Goal: Find specific page/section: Find specific page/section

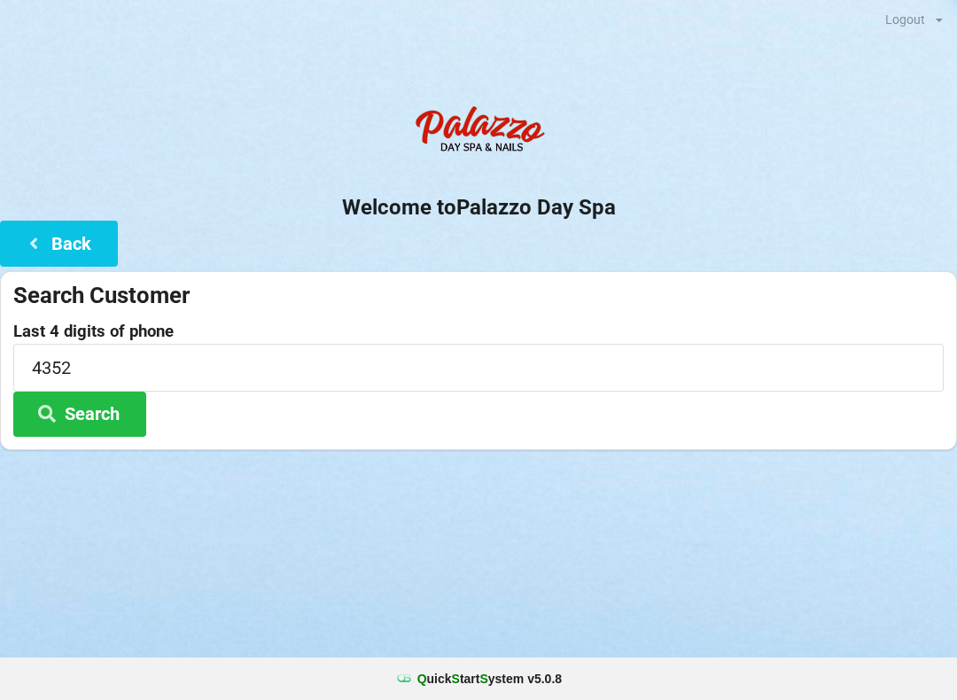
click at [58, 243] on button "Back" at bounding box center [59, 243] width 118 height 45
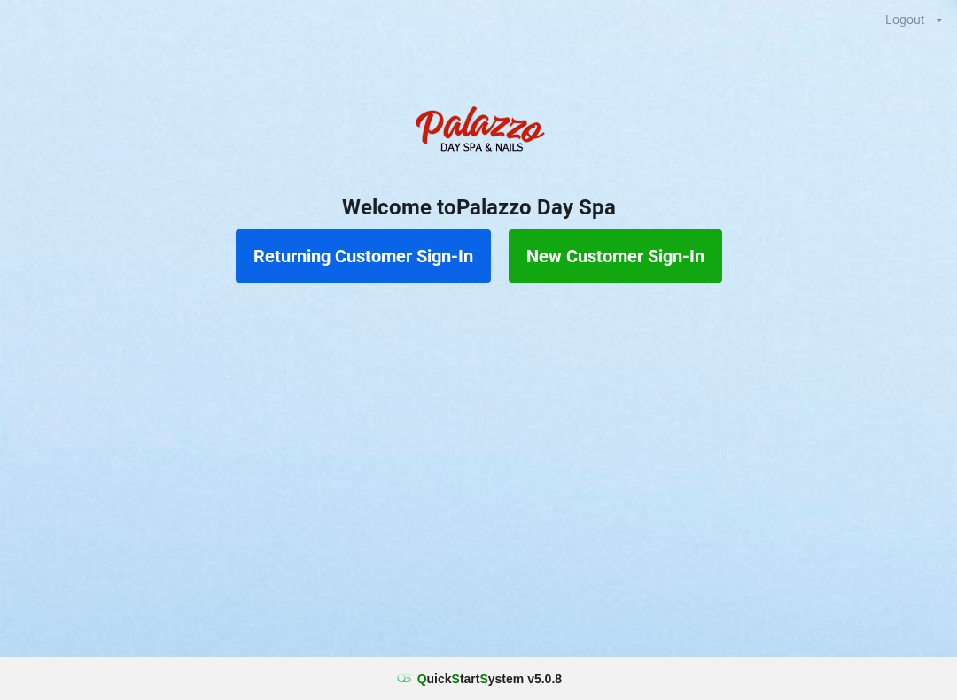
click at [391, 258] on button "Returning Customer Sign-In" at bounding box center [363, 255] width 255 height 53
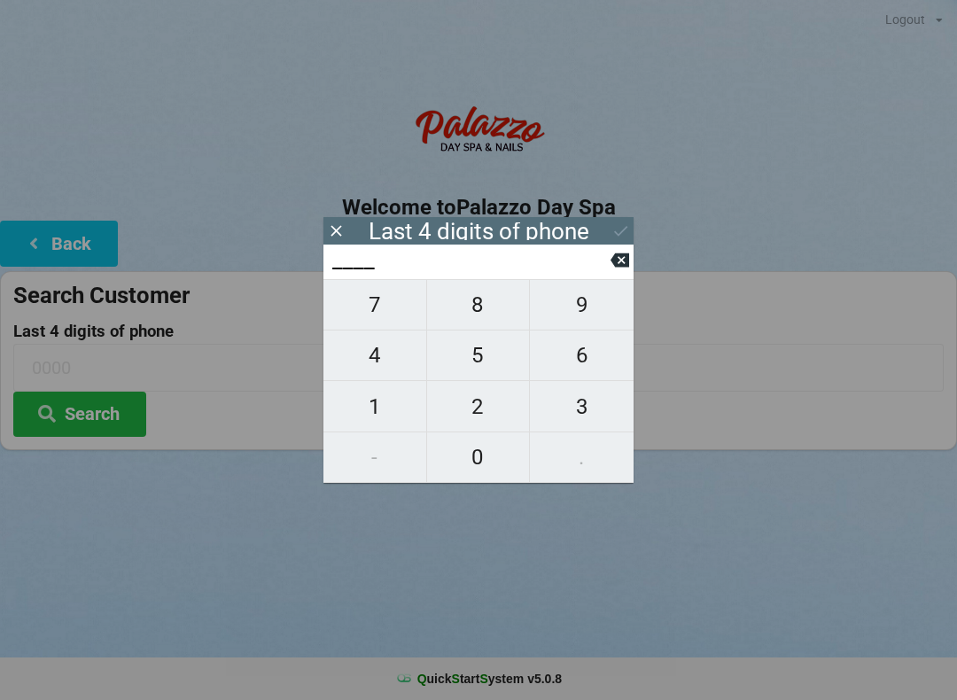
click at [479, 309] on span "8" at bounding box center [478, 304] width 103 height 37
type input "8___"
click at [485, 366] on span "5" at bounding box center [478, 355] width 103 height 37
type input "85__"
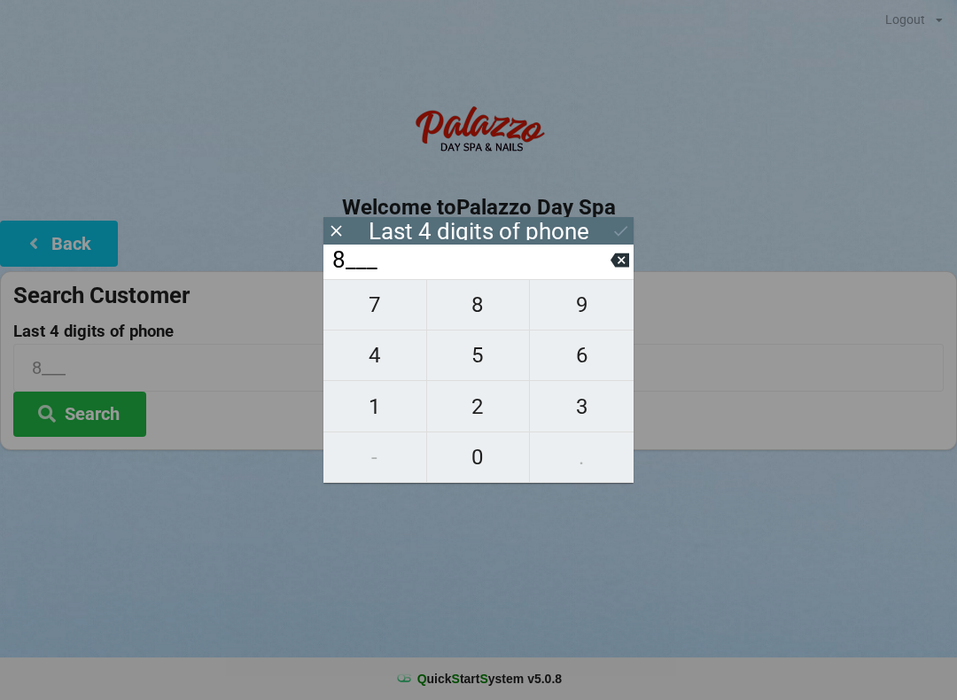
type input "85__"
click at [477, 370] on span "5" at bounding box center [478, 355] width 103 height 37
type input "855_"
click at [366, 364] on span "4" at bounding box center [374, 355] width 103 height 37
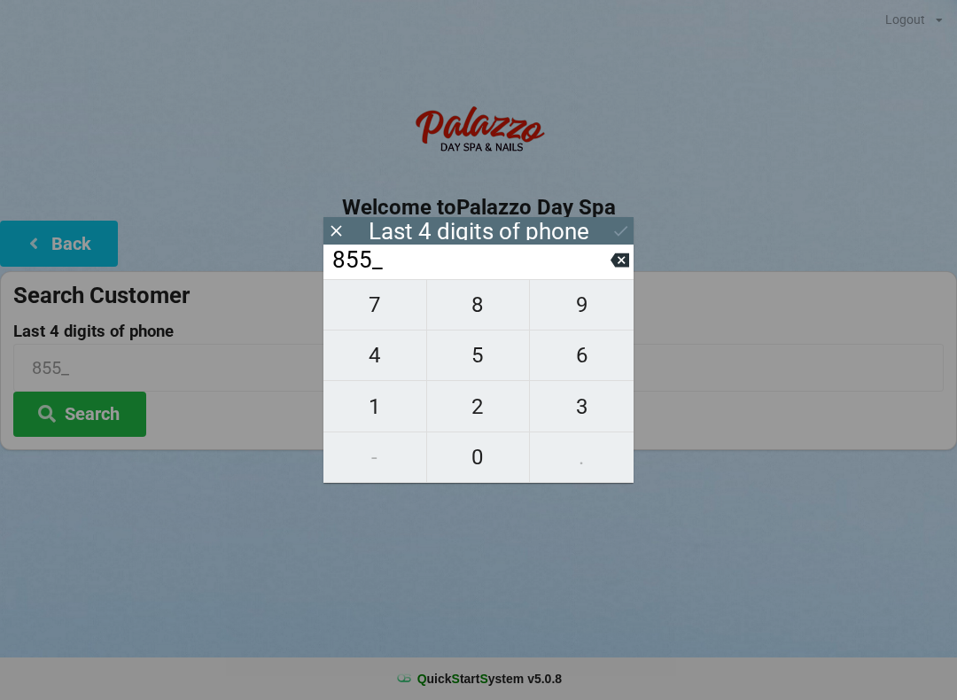
type input "8554"
click at [338, 229] on icon at bounding box center [335, 230] width 11 height 11
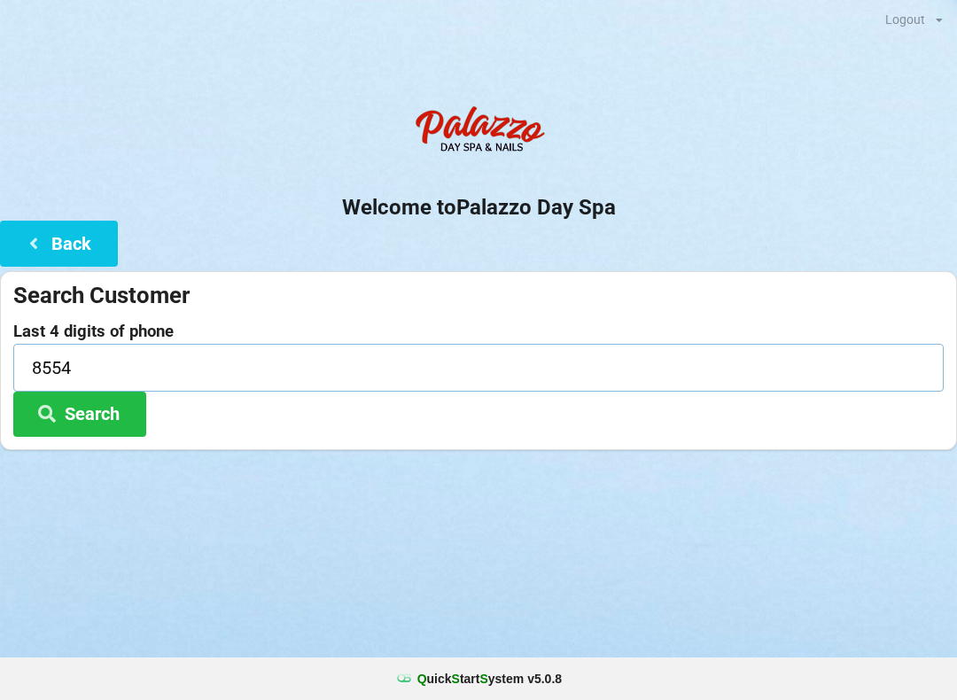
click at [168, 353] on input "8554" at bounding box center [478, 367] width 930 height 47
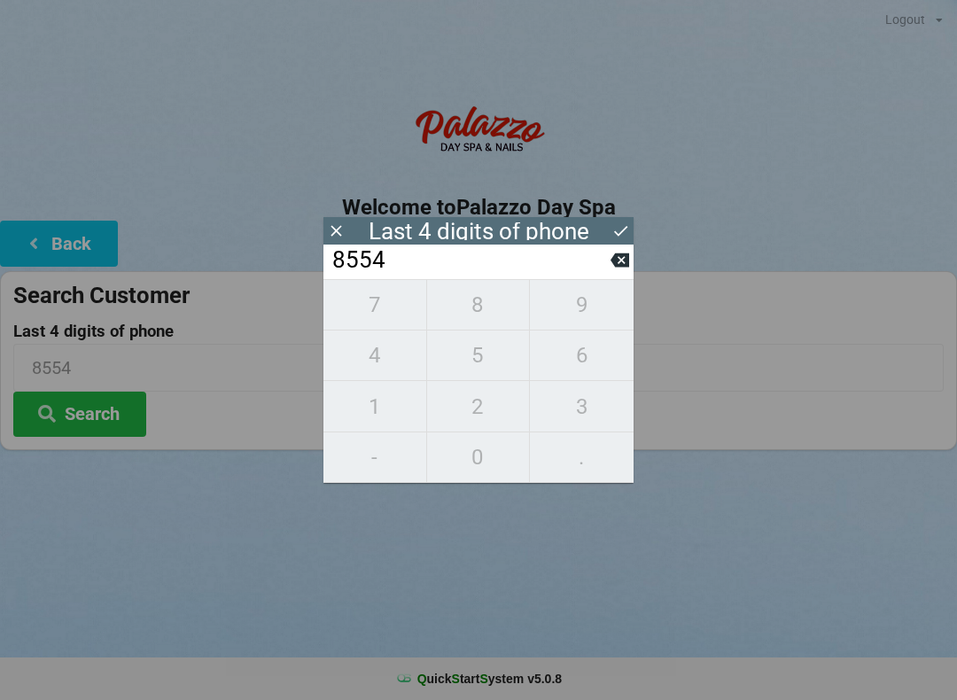
click at [608, 275] on input "8554" at bounding box center [470, 260] width 280 height 28
click at [612, 269] on icon at bounding box center [619, 260] width 19 height 19
click at [608, 272] on input "855_" at bounding box center [470, 260] width 280 height 28
click at [617, 267] on icon at bounding box center [619, 260] width 19 height 14
click at [625, 266] on icon at bounding box center [619, 260] width 19 height 14
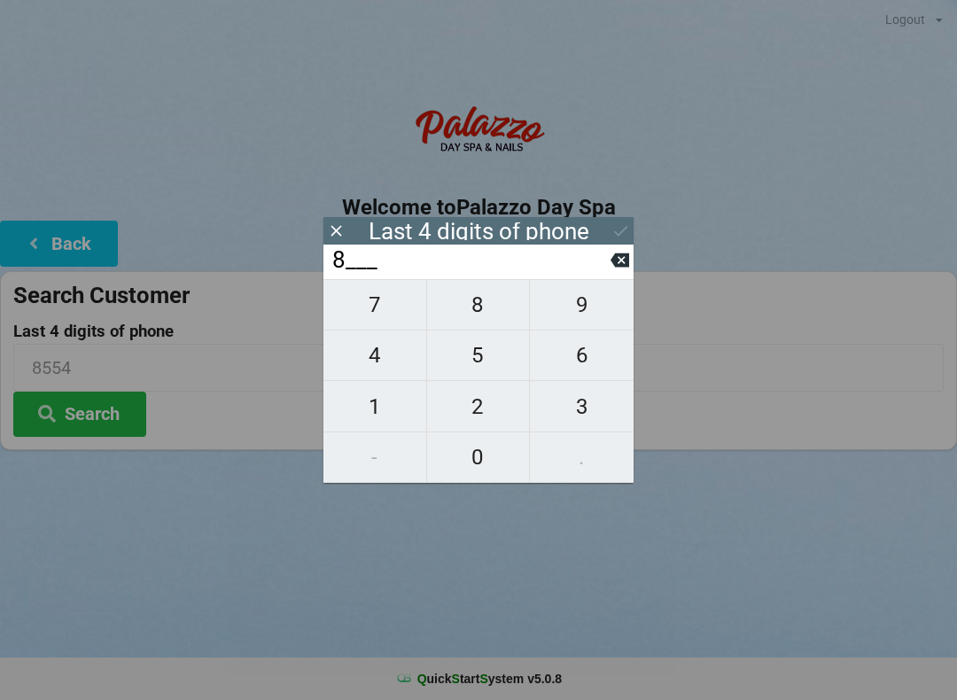
click at [613, 268] on icon at bounding box center [619, 260] width 19 height 14
type input "____"
click at [609, 270] on input "____" at bounding box center [470, 260] width 280 height 28
click at [378, 414] on span "1" at bounding box center [374, 406] width 103 height 37
type input "1___"
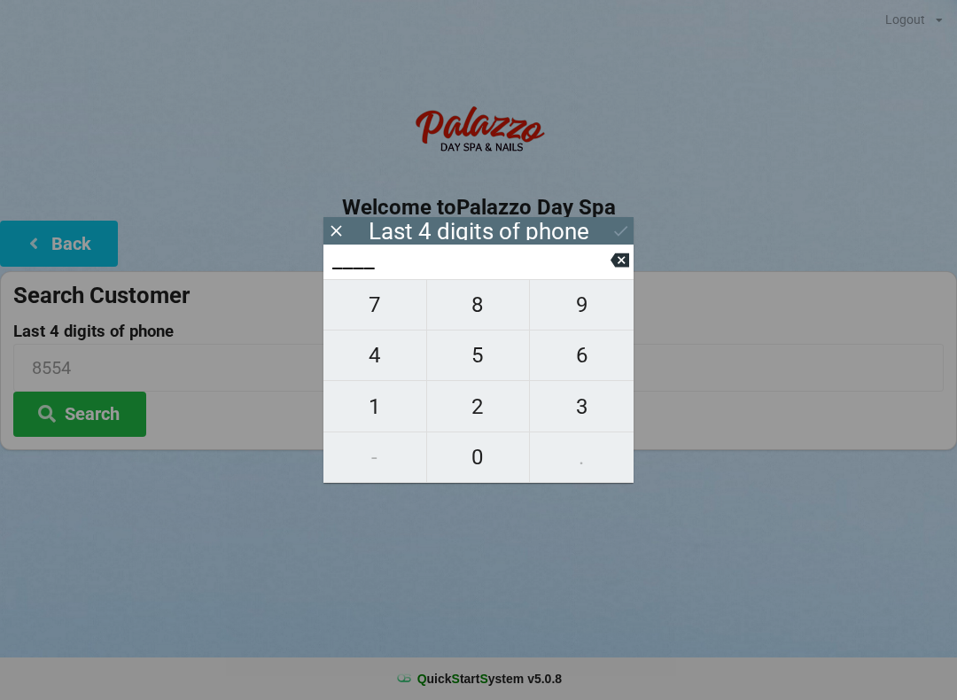
type input "1___"
click at [584, 304] on span "9" at bounding box center [582, 304] width 104 height 37
type input "19__"
click at [584, 304] on span "9" at bounding box center [582, 304] width 104 height 37
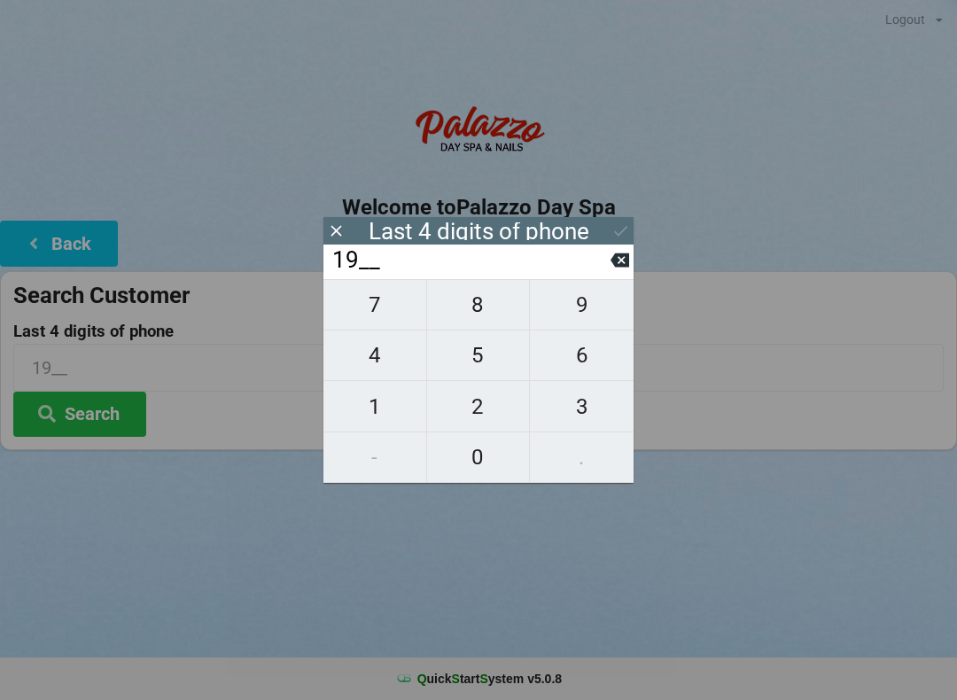
type input "199_"
click at [480, 415] on span "2" at bounding box center [478, 406] width 103 height 37
type input "1992"
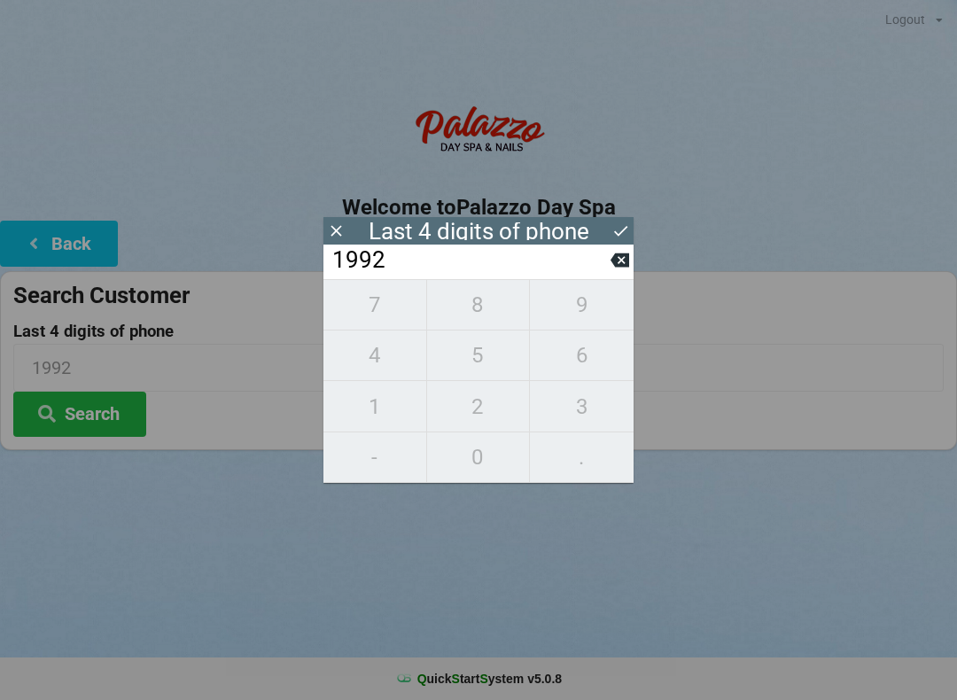
click at [623, 226] on icon at bounding box center [620, 230] width 19 height 19
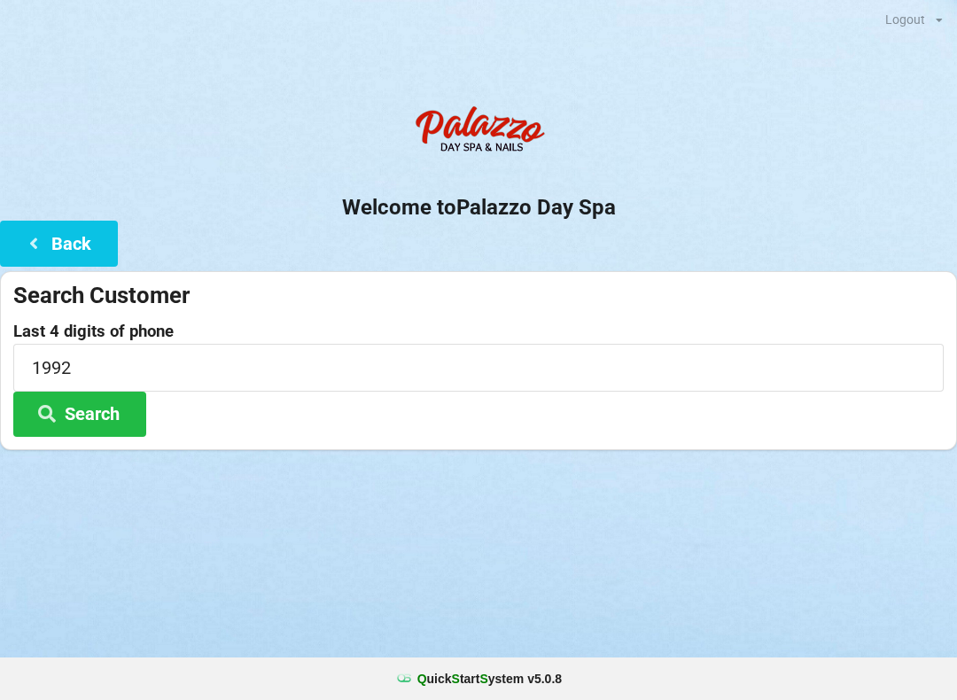
click at [103, 428] on button "Search" at bounding box center [79, 414] width 133 height 45
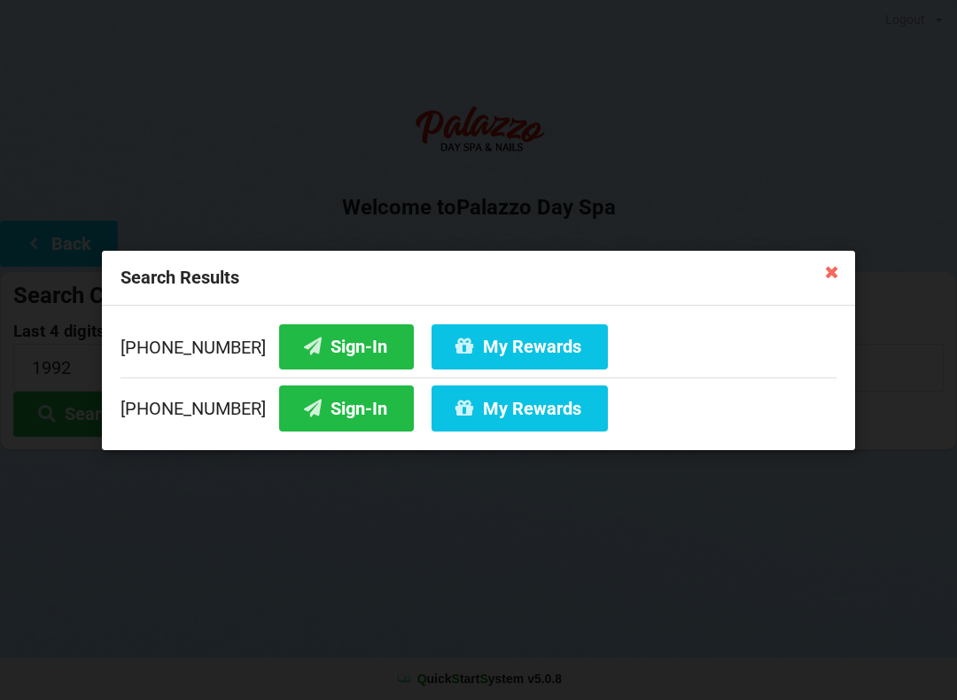
click at [311, 411] on button "Sign-In" at bounding box center [346, 407] width 135 height 45
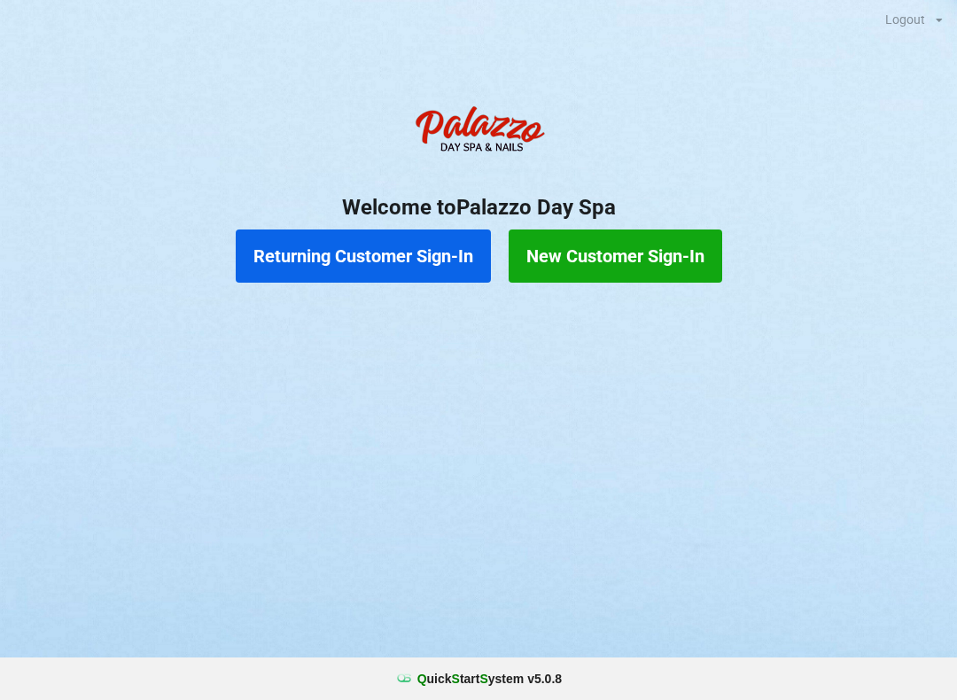
click at [342, 262] on button "Returning Customer Sign-In" at bounding box center [363, 255] width 255 height 53
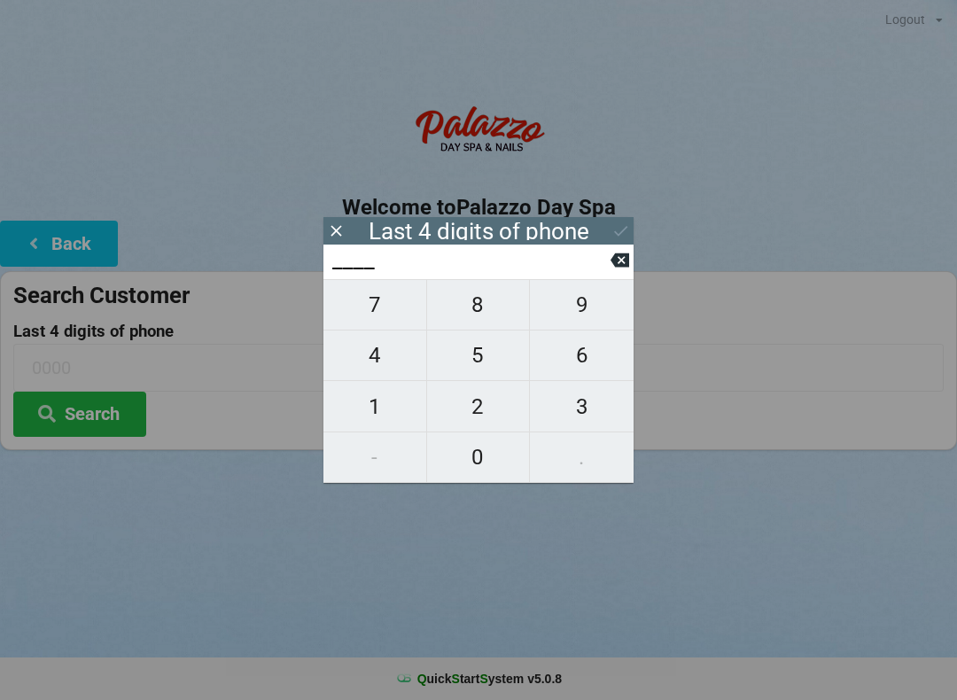
click at [371, 368] on span "4" at bounding box center [374, 355] width 103 height 37
type input "4___"
click at [473, 455] on span "0" at bounding box center [478, 456] width 103 height 37
type input "40__"
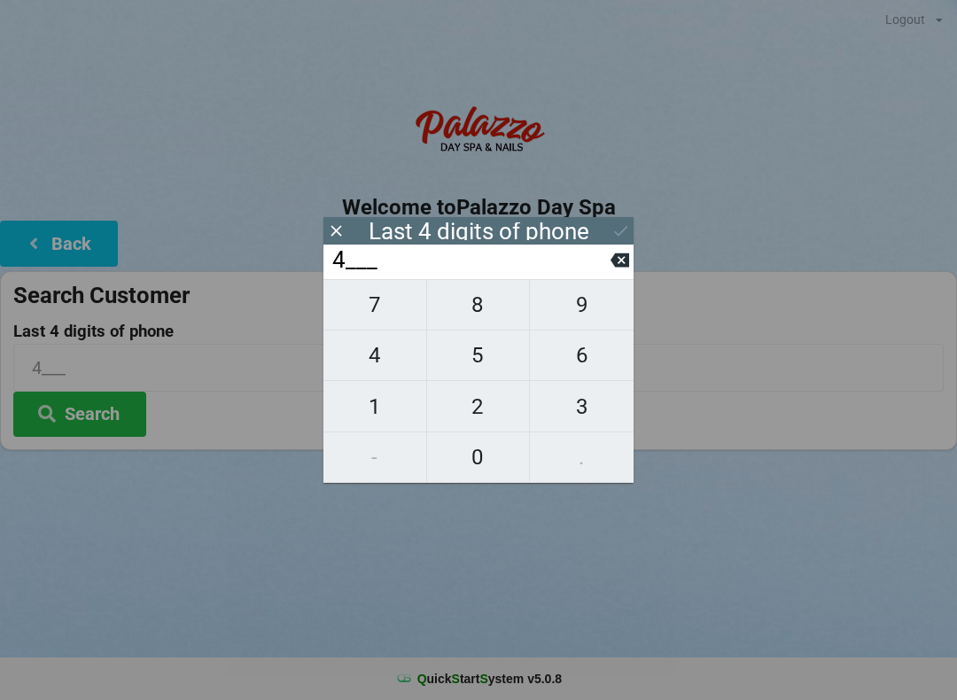
type input "40__"
click at [392, 315] on span "7" at bounding box center [374, 304] width 103 height 37
type input "407_"
click at [582, 320] on span "9" at bounding box center [582, 304] width 104 height 37
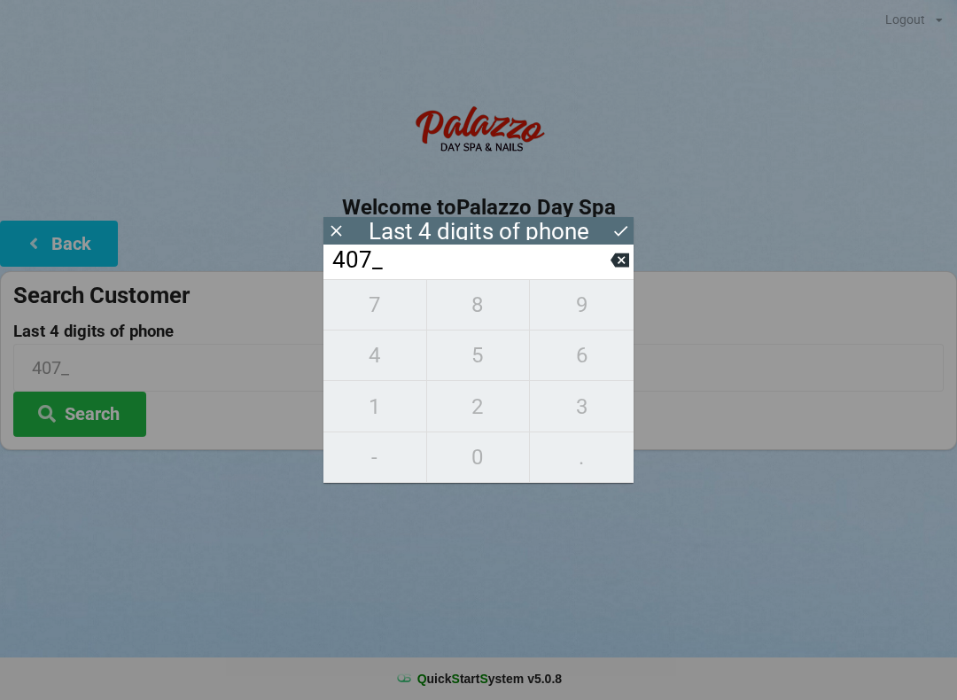
type input "4079"
click at [475, 421] on div "7 8 9 4 5 6 1 2 3 - 0 ." at bounding box center [478, 381] width 310 height 204
click at [609, 275] on input "4079" at bounding box center [470, 260] width 280 height 28
click at [609, 271] on input "4079" at bounding box center [470, 260] width 280 height 28
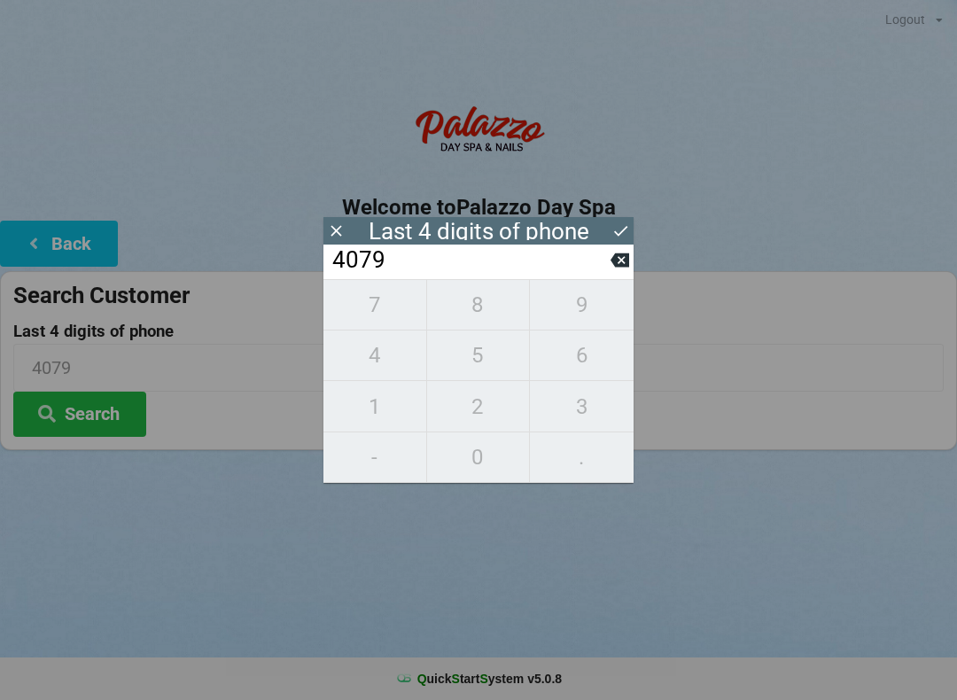
click at [608, 271] on input "4079" at bounding box center [470, 260] width 280 height 28
click at [622, 266] on icon at bounding box center [619, 260] width 19 height 19
click at [618, 264] on icon at bounding box center [619, 260] width 19 height 19
click at [615, 267] on icon at bounding box center [619, 260] width 19 height 14
click at [579, 409] on span "3" at bounding box center [582, 406] width 104 height 37
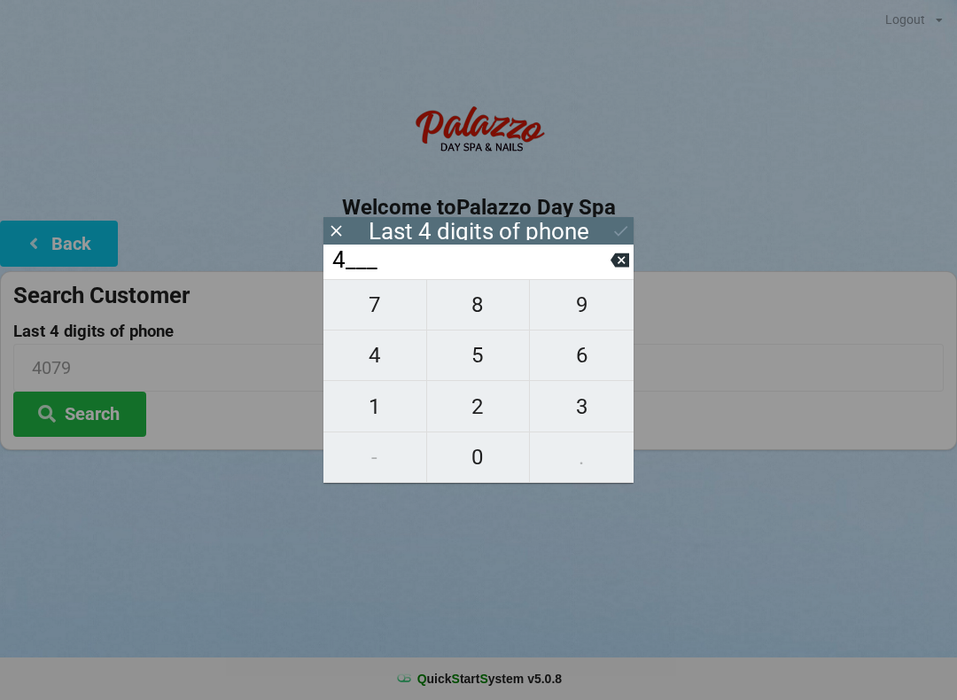
type input "43__"
click at [483, 452] on span "0" at bounding box center [478, 456] width 103 height 37
type input "430_"
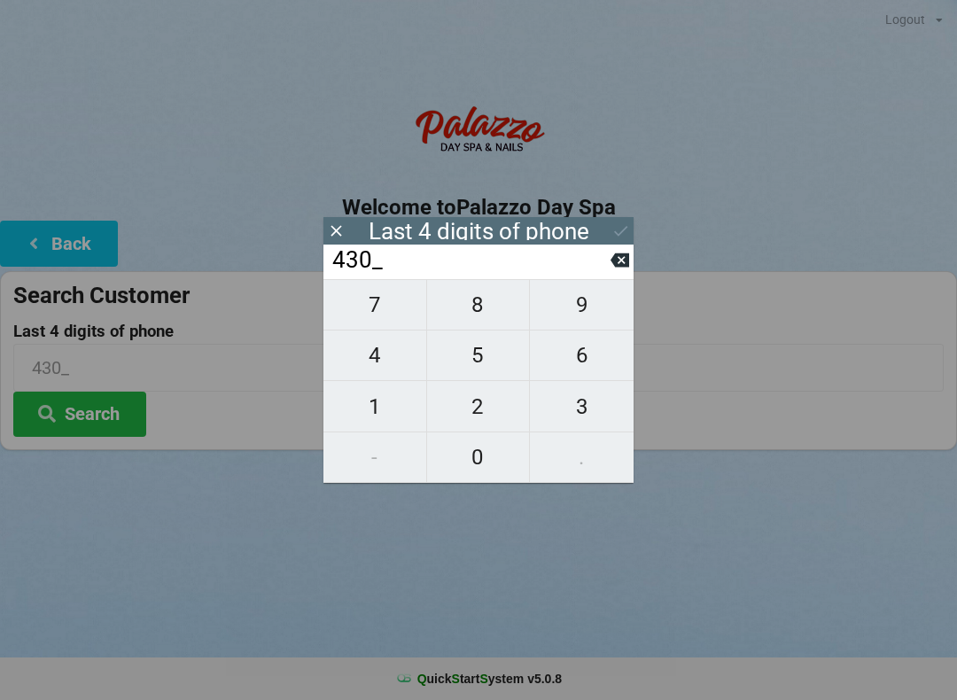
click at [480, 454] on span "0" at bounding box center [478, 456] width 103 height 37
type input "4300"
click at [620, 231] on icon at bounding box center [620, 230] width 19 height 19
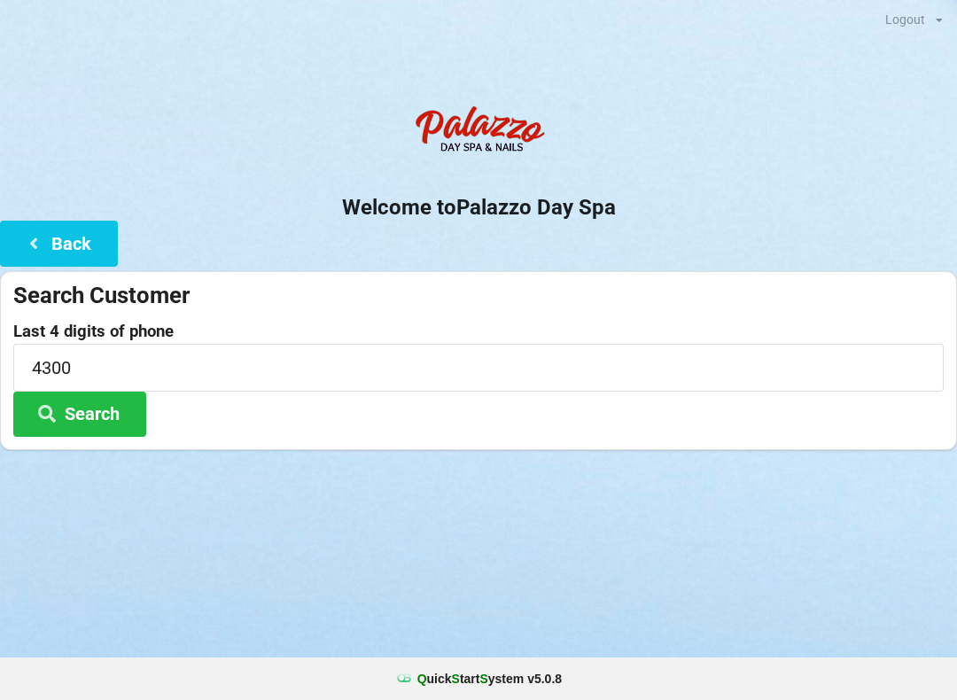
click at [89, 400] on button "Search" at bounding box center [79, 414] width 133 height 45
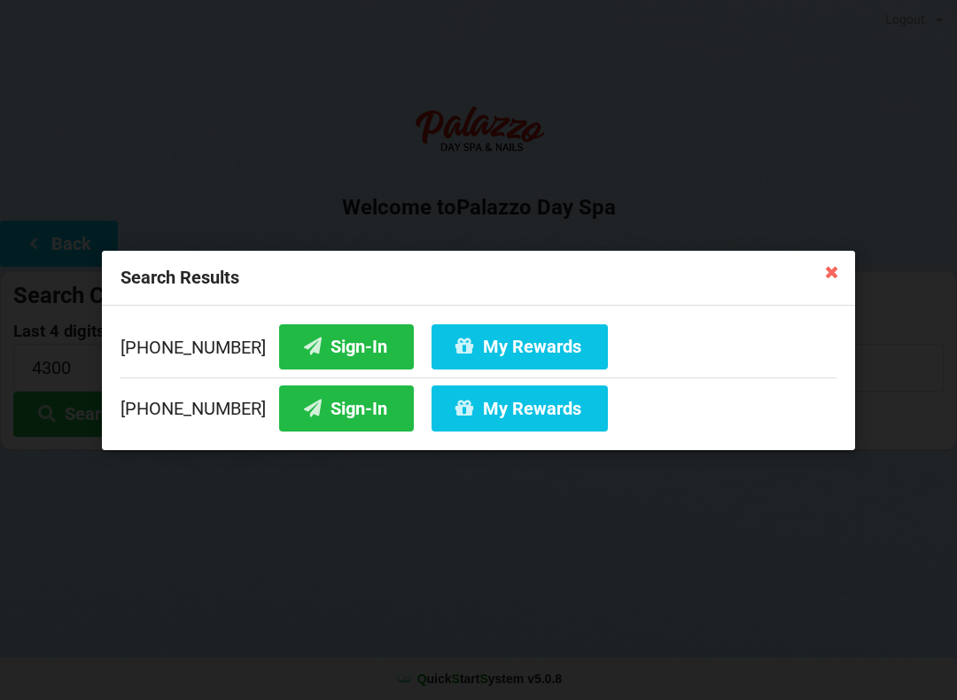
click at [333, 338] on button "Sign-In" at bounding box center [346, 345] width 135 height 45
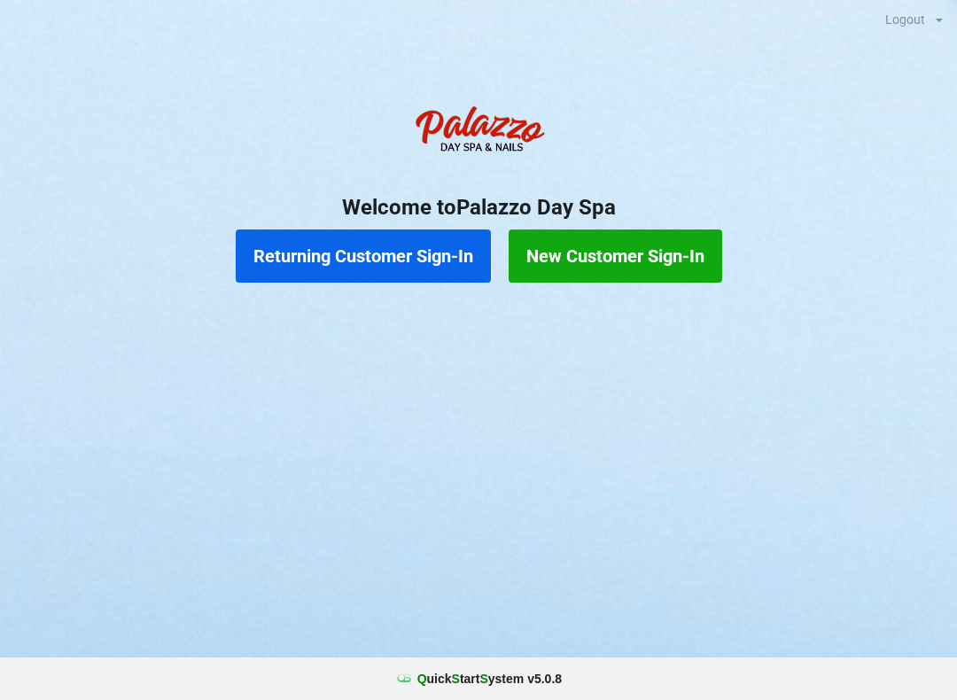
click at [364, 258] on button "Returning Customer Sign-In" at bounding box center [363, 255] width 255 height 53
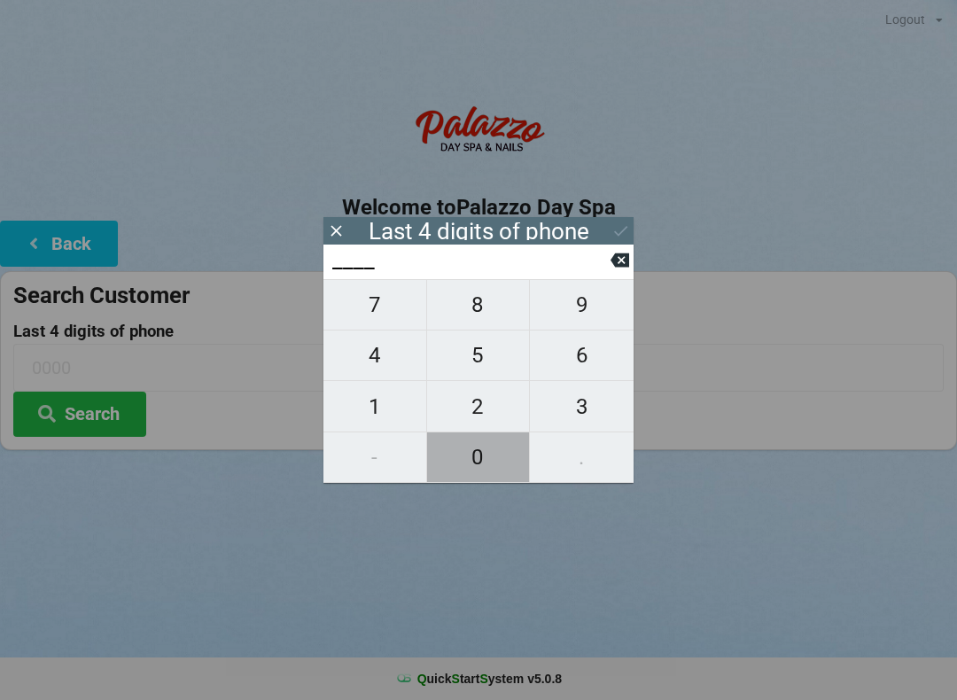
click at [477, 460] on span "0" at bounding box center [478, 456] width 103 height 37
type input "0___"
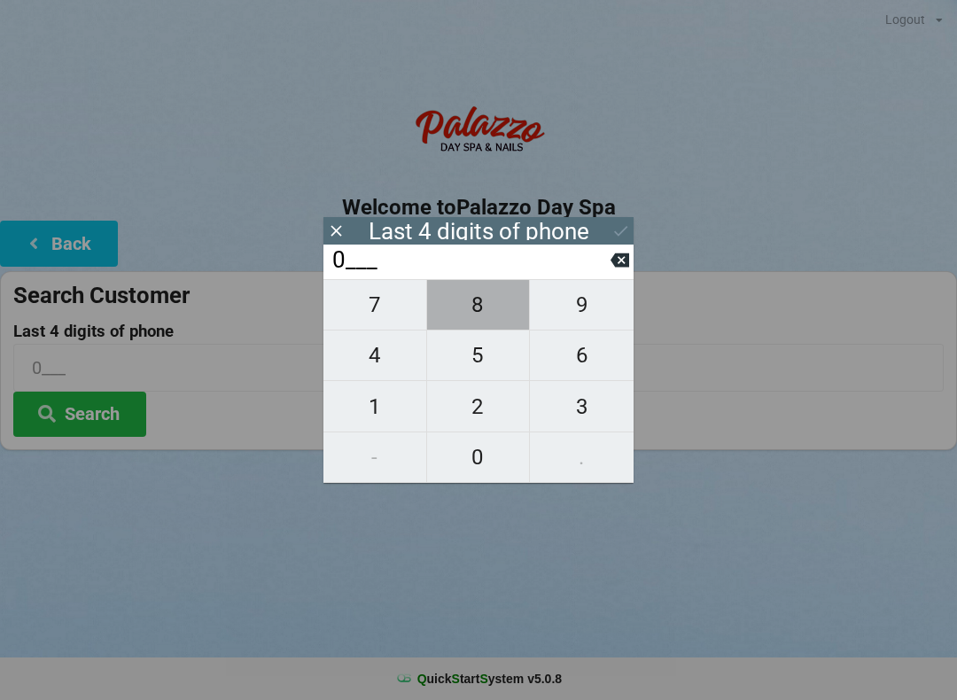
click at [473, 298] on span "8" at bounding box center [478, 304] width 103 height 37
type input "08__"
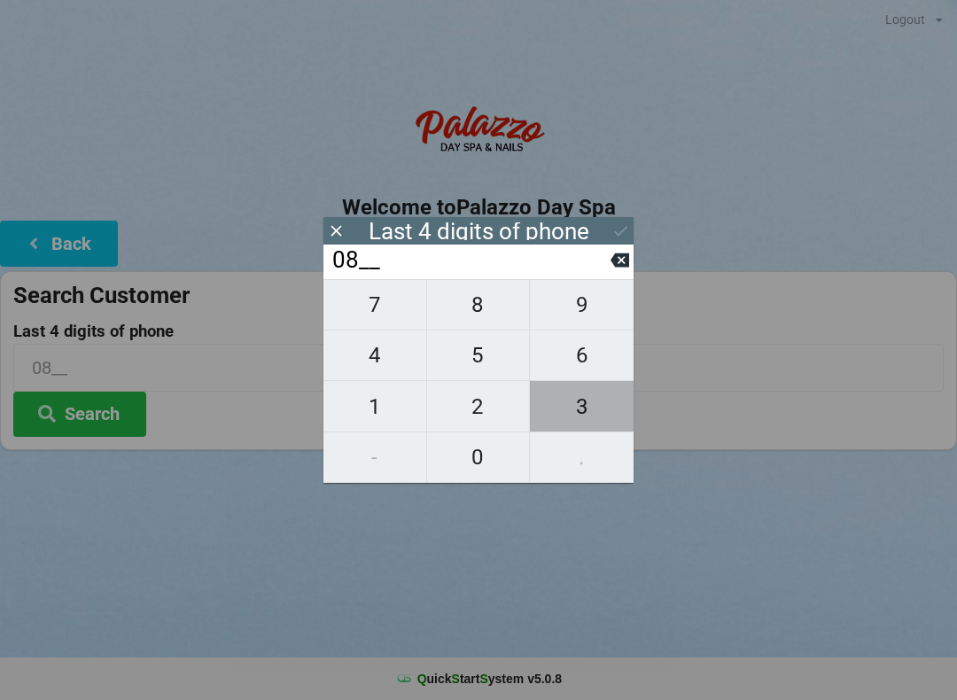
click at [591, 424] on span "3" at bounding box center [582, 406] width 104 height 37
type input "083_"
click at [589, 431] on button "3" at bounding box center [582, 406] width 104 height 50
type input "0833"
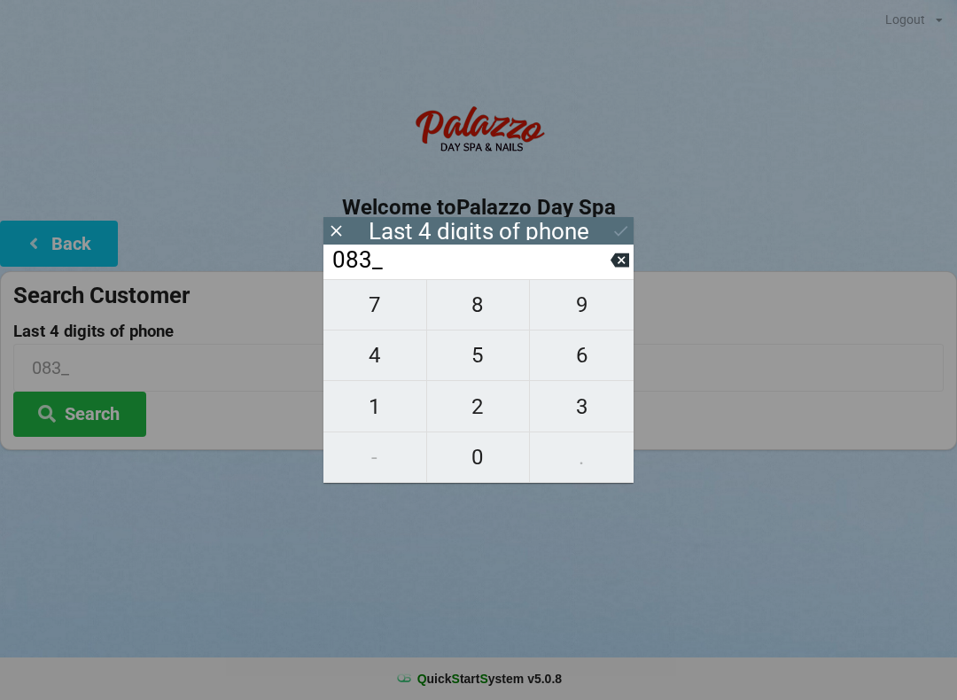
type input "0833"
click at [89, 425] on button "Search" at bounding box center [79, 414] width 133 height 45
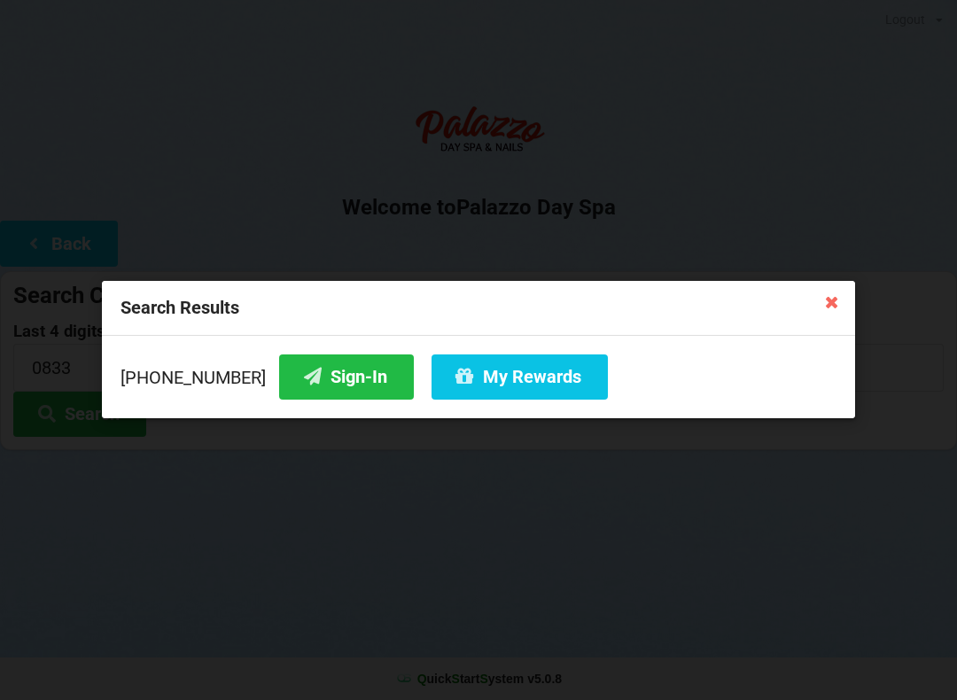
click at [307, 382] on button "Sign-In" at bounding box center [346, 376] width 135 height 45
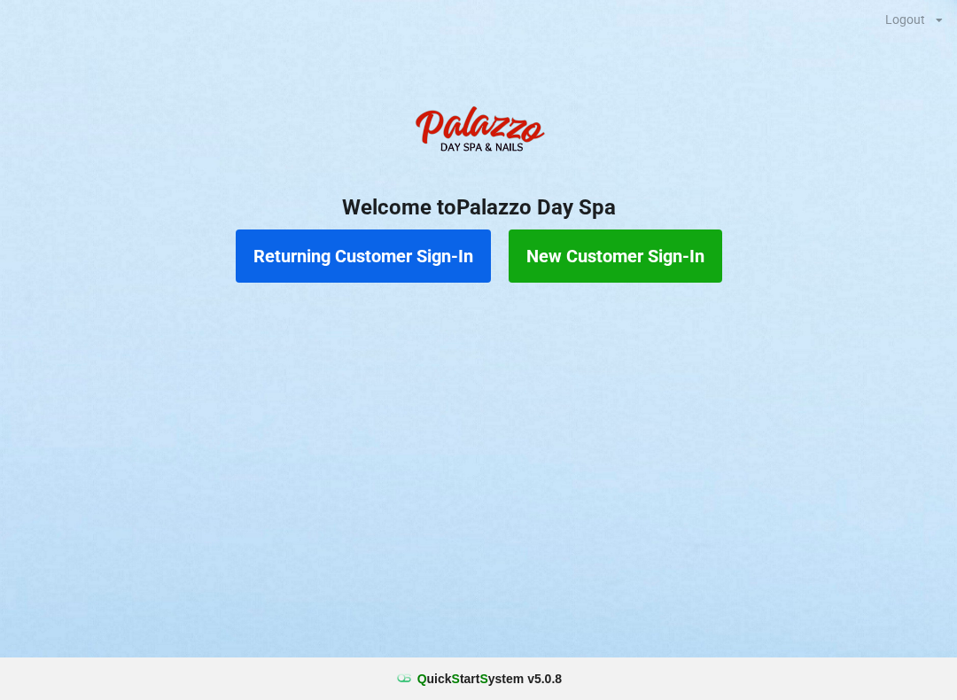
click at [381, 262] on button "Returning Customer Sign-In" at bounding box center [363, 255] width 255 height 53
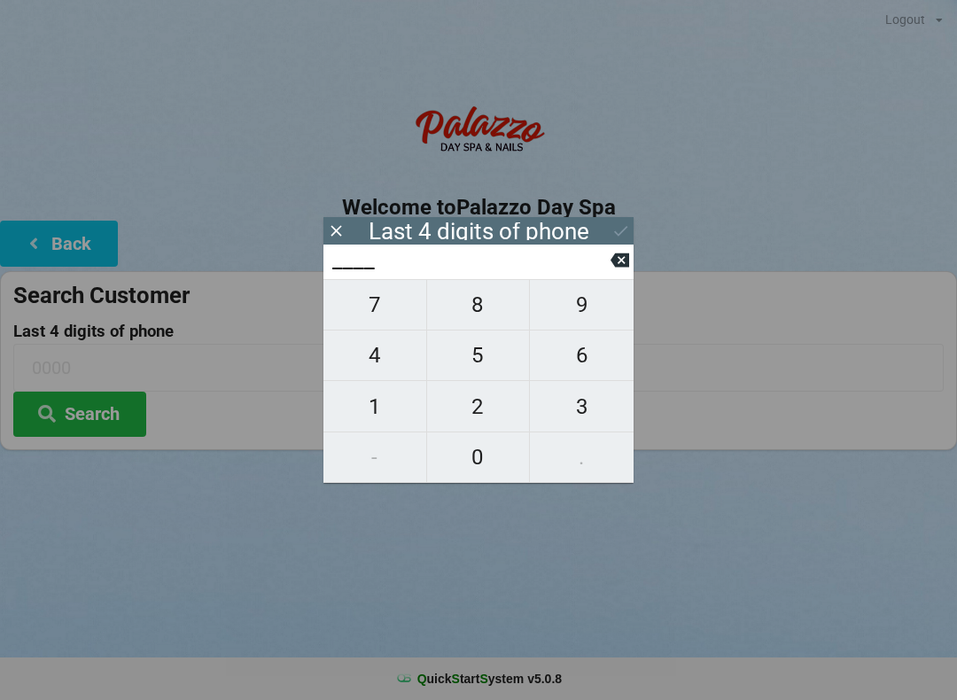
click at [386, 366] on span "4" at bounding box center [374, 355] width 103 height 37
type input "4___"
click at [468, 454] on span "0" at bounding box center [478, 456] width 103 height 37
type input "40__"
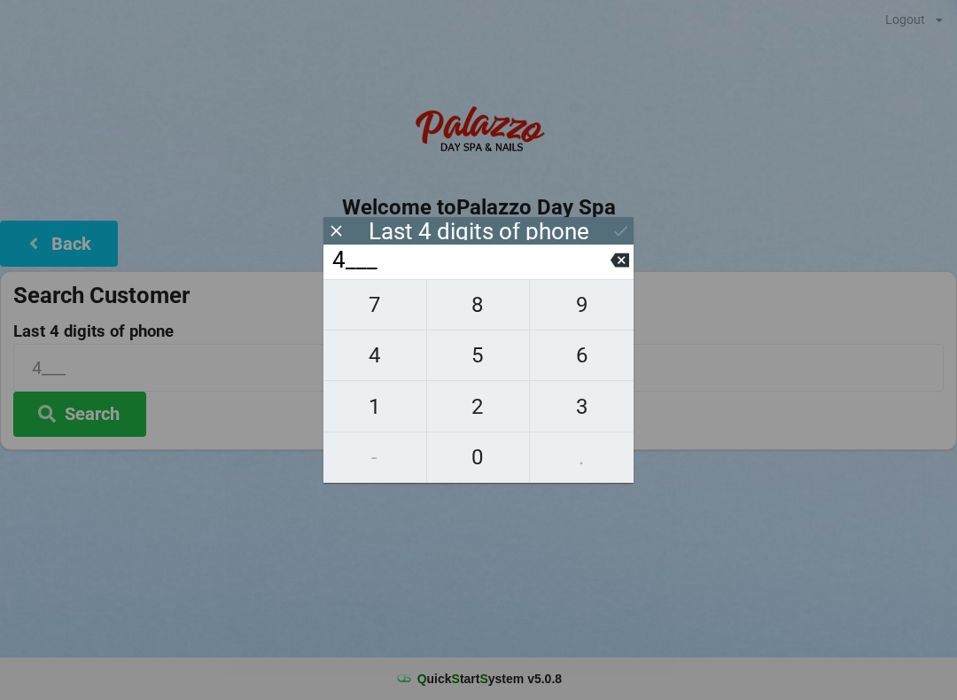
type input "40__"
click at [382, 318] on span "7" at bounding box center [374, 304] width 103 height 37
type input "407_"
click at [577, 323] on span "9" at bounding box center [582, 304] width 104 height 37
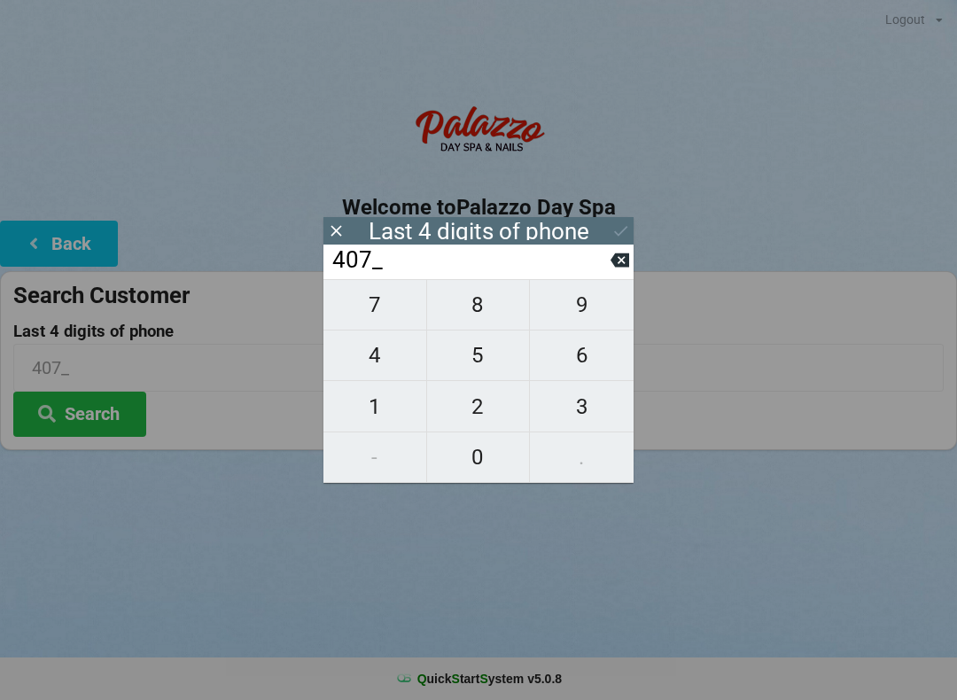
type input "4079"
click at [495, 360] on div "7 8 9 4 5 6 1 2 3 - 0 ." at bounding box center [478, 381] width 310 height 204
click at [604, 275] on input "4079" at bounding box center [470, 260] width 280 height 28
click at [612, 269] on icon at bounding box center [619, 260] width 19 height 19
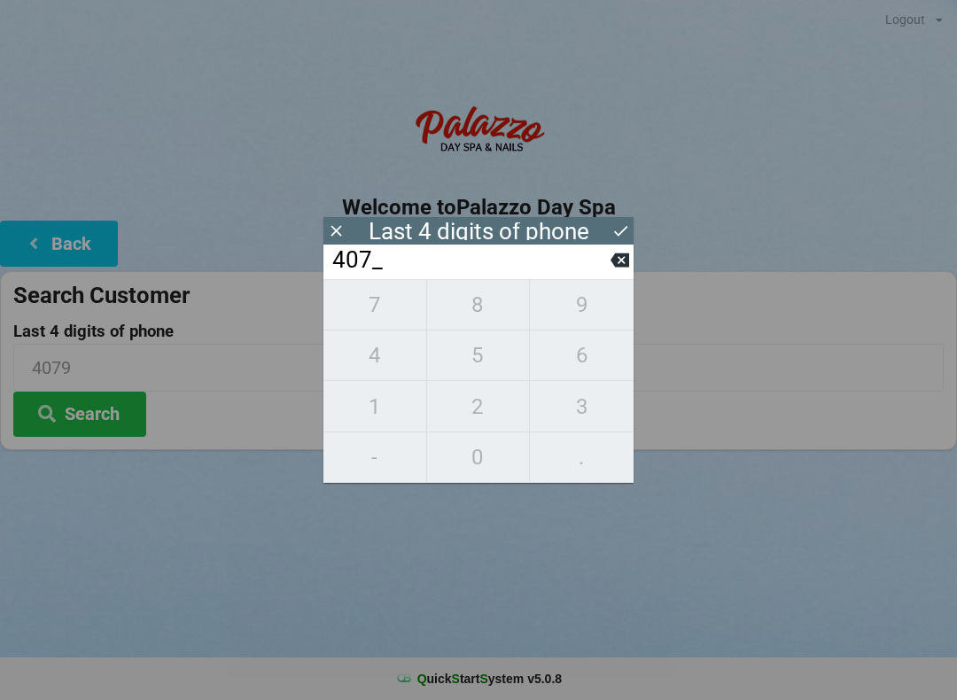
click at [615, 268] on icon at bounding box center [619, 260] width 19 height 14
click at [609, 275] on input "40__" at bounding box center [470, 260] width 280 height 28
click at [612, 272] on button at bounding box center [619, 260] width 19 height 24
click at [615, 272] on button at bounding box center [619, 260] width 19 height 24
click at [625, 268] on icon at bounding box center [619, 260] width 19 height 14
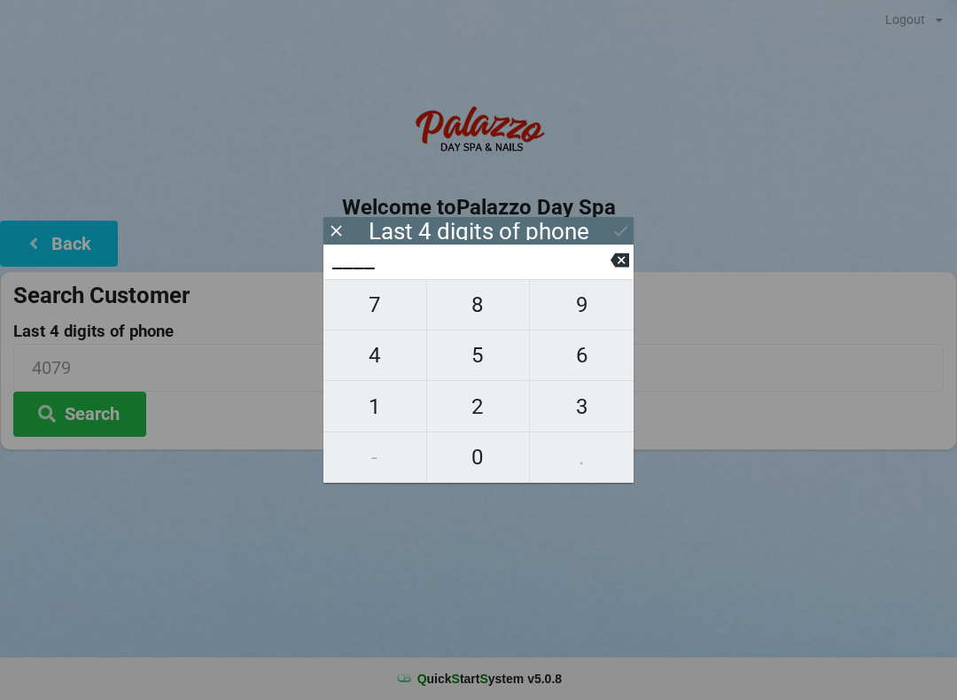
click at [474, 452] on span "0" at bounding box center [478, 456] width 103 height 37
type input "0___"
click at [469, 355] on span "5" at bounding box center [478, 355] width 103 height 37
type input "05__"
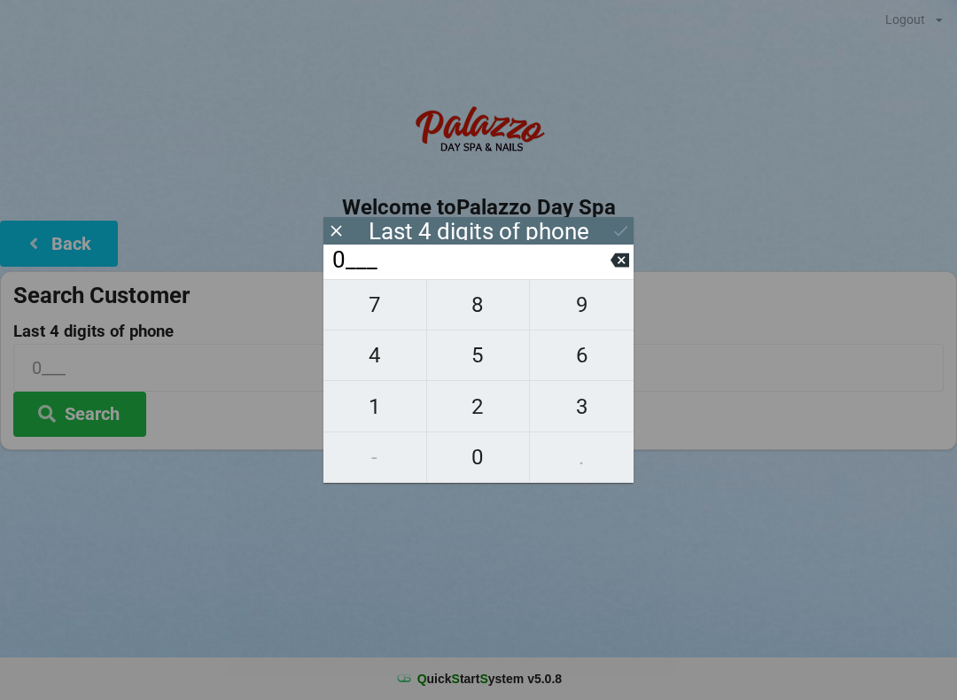
type input "05__"
click at [573, 363] on span "6" at bounding box center [582, 355] width 104 height 37
type input "056_"
click at [385, 319] on span "7" at bounding box center [374, 304] width 103 height 37
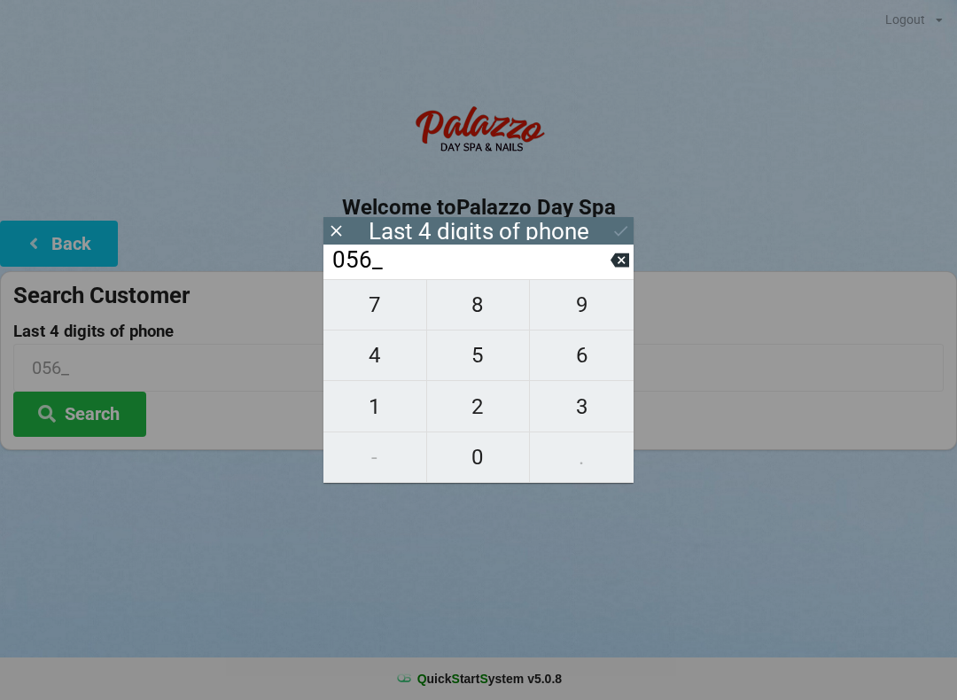
type input "0567"
click at [615, 269] on icon at bounding box center [619, 260] width 19 height 19
click at [612, 269] on icon at bounding box center [619, 260] width 19 height 19
click at [615, 268] on icon at bounding box center [619, 260] width 19 height 14
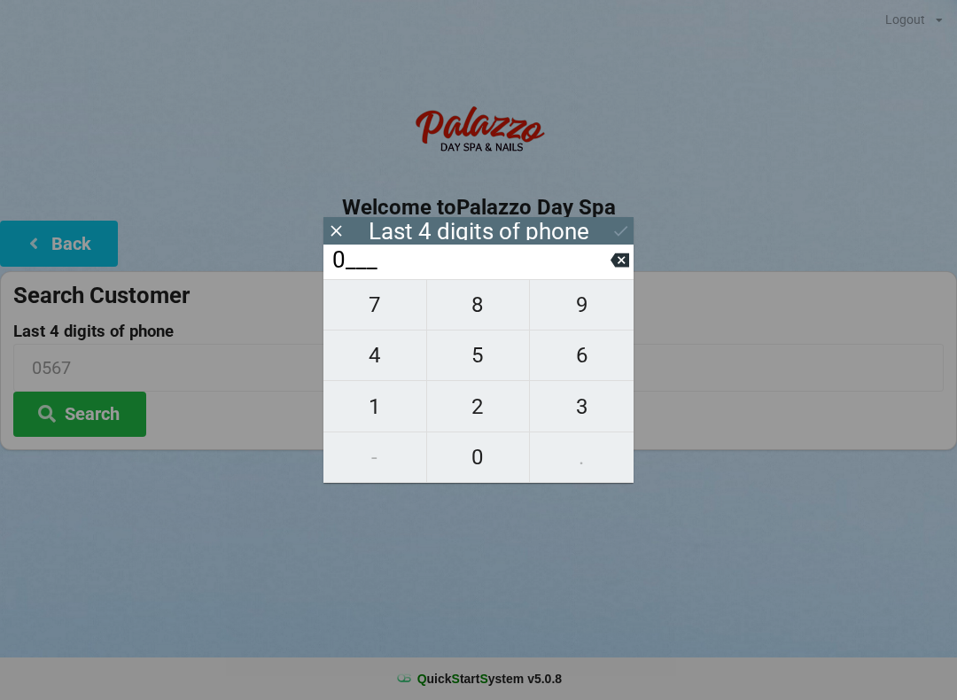
click at [615, 272] on button at bounding box center [619, 260] width 19 height 24
click at [617, 268] on icon at bounding box center [619, 260] width 19 height 14
click at [588, 314] on span "9" at bounding box center [582, 304] width 104 height 37
type input "9___"
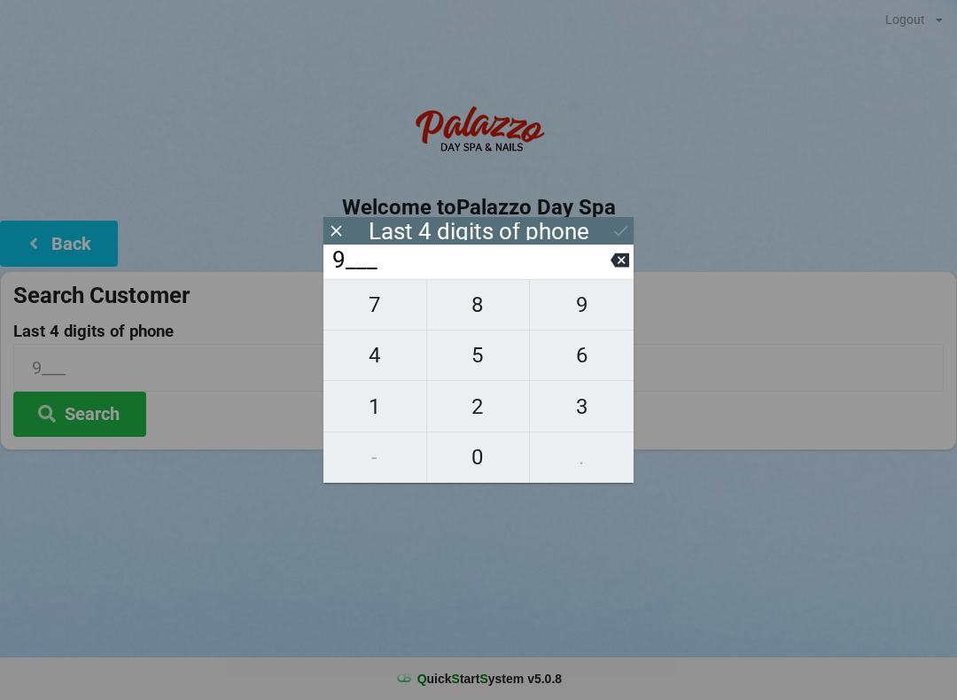
click at [385, 357] on span "4" at bounding box center [374, 355] width 103 height 37
type input "94__"
click at [619, 268] on icon at bounding box center [619, 260] width 19 height 14
click at [618, 272] on button at bounding box center [619, 260] width 19 height 24
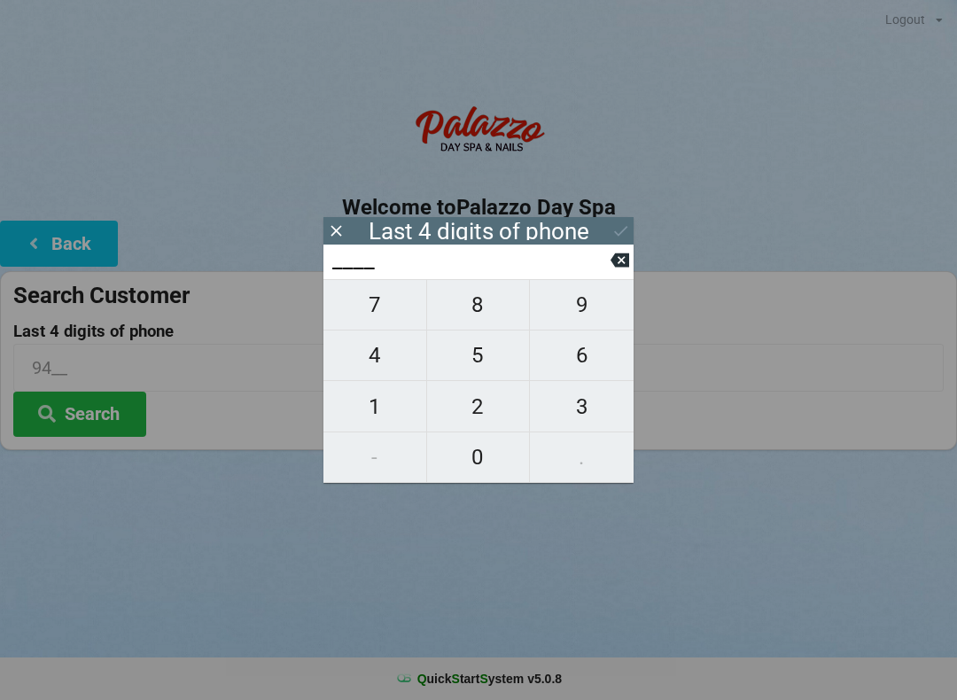
click at [619, 268] on icon at bounding box center [619, 260] width 19 height 14
click at [580, 407] on span "3" at bounding box center [582, 406] width 104 height 37
type input "3___"
click at [392, 361] on span "4" at bounding box center [374, 355] width 103 height 37
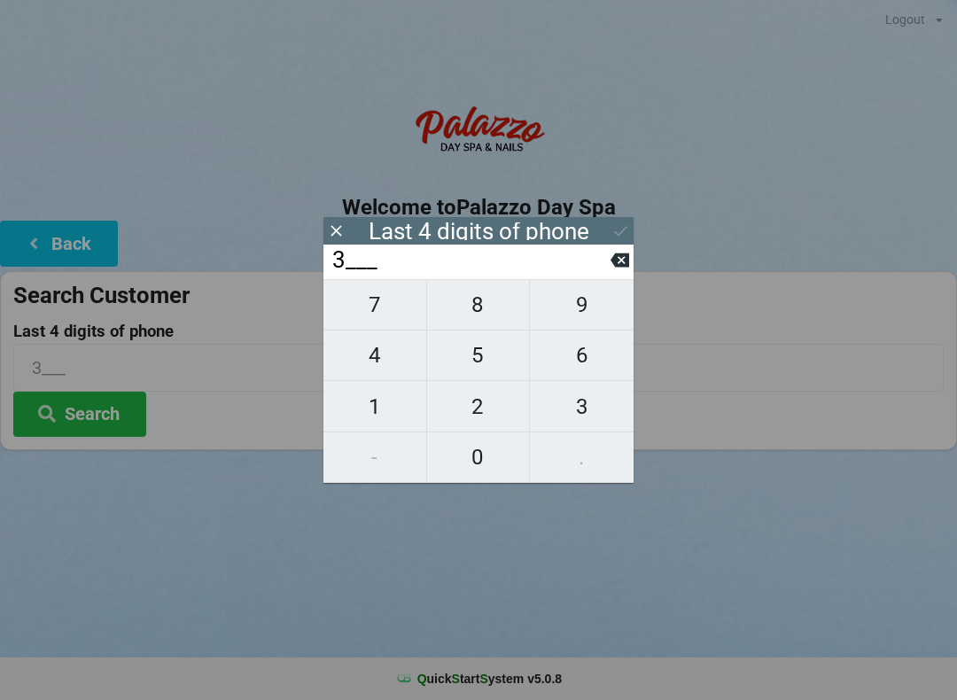
type input "34__"
click at [488, 373] on span "5" at bounding box center [478, 355] width 103 height 37
type input "345_"
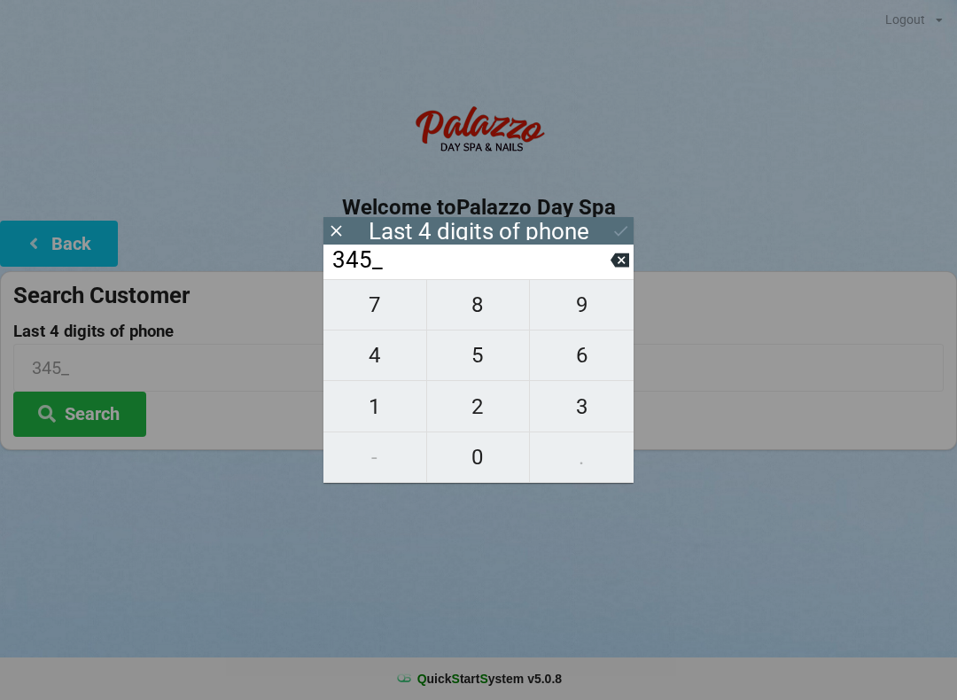
click at [491, 423] on span "2" at bounding box center [478, 406] width 103 height 37
type input "3452"
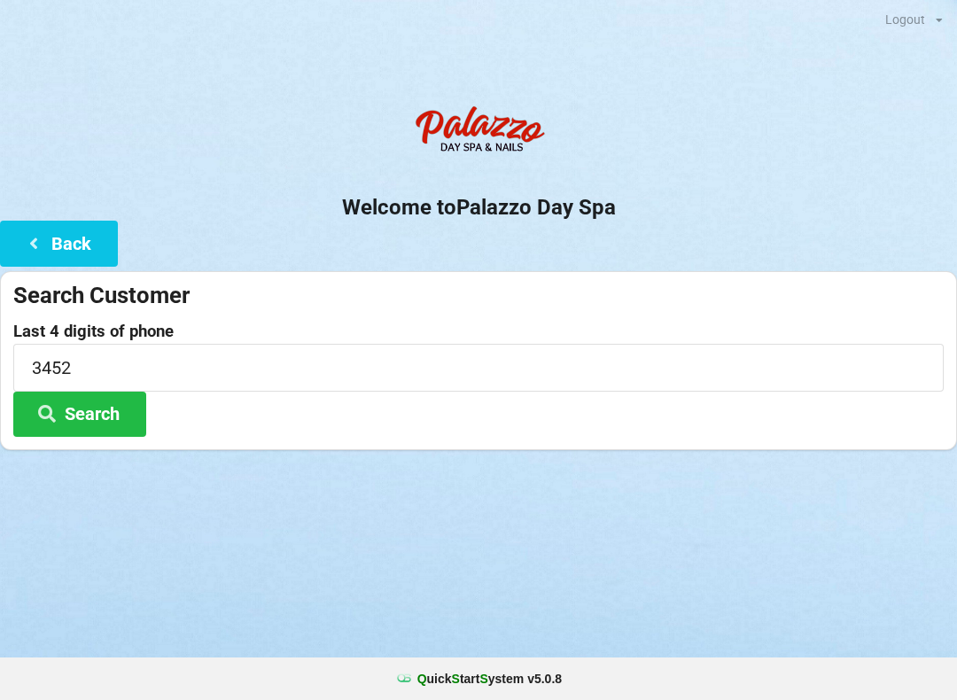
click at [602, 570] on div "Logout Logout Sign-In Welcome to Palazzo Day Spa Back Search Customer Last 4 di…" at bounding box center [478, 350] width 957 height 700
click at [104, 428] on button "Search" at bounding box center [79, 414] width 133 height 45
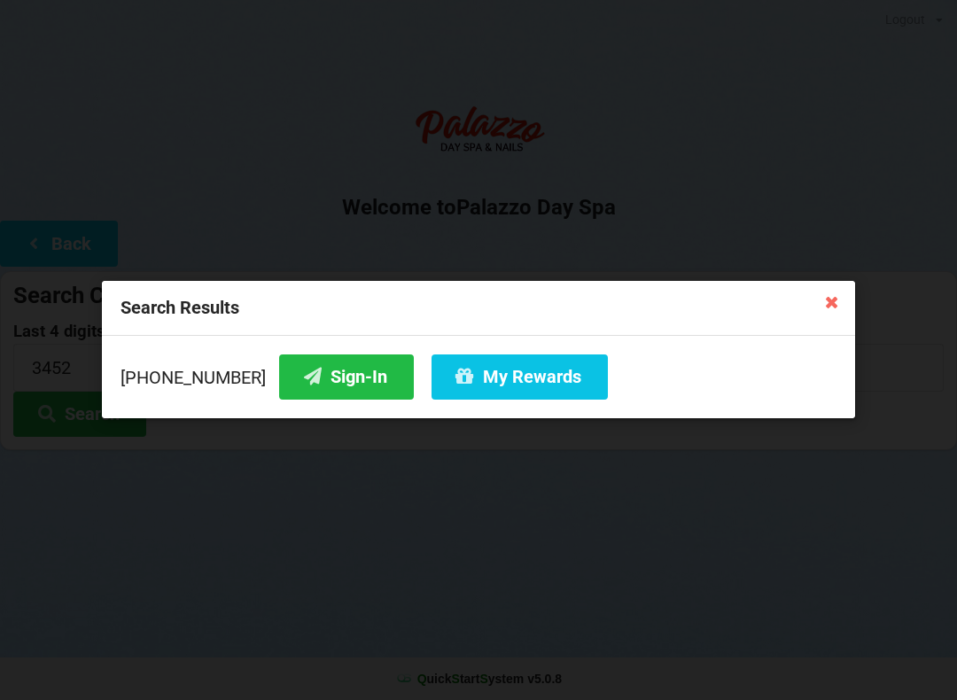
click at [814, 322] on div "Search Results" at bounding box center [478, 308] width 753 height 55
click at [843, 304] on icon at bounding box center [832, 301] width 28 height 28
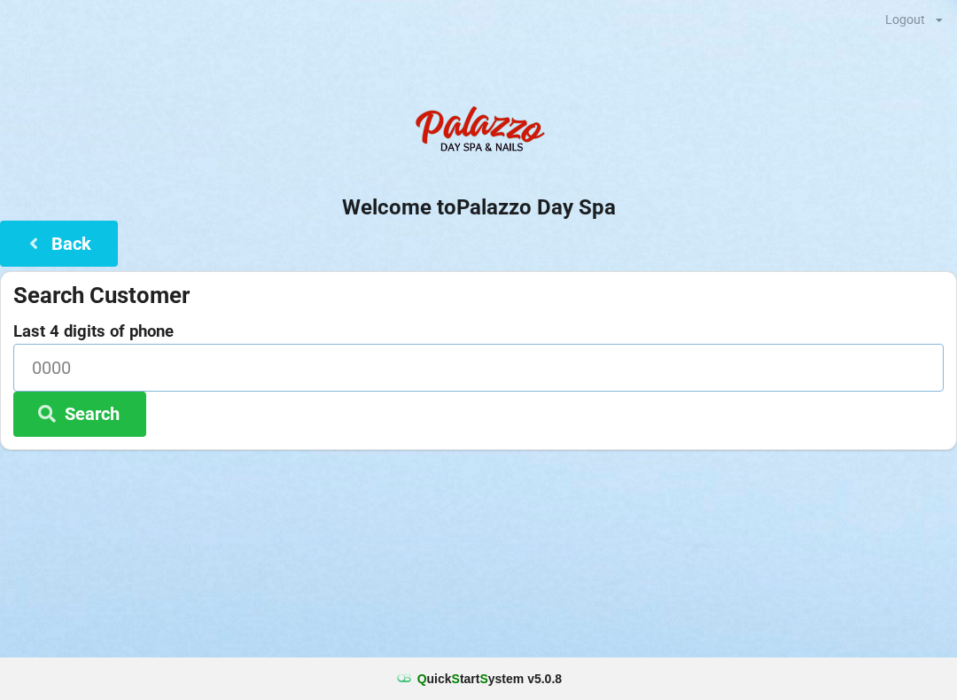
click at [241, 363] on input at bounding box center [478, 367] width 930 height 47
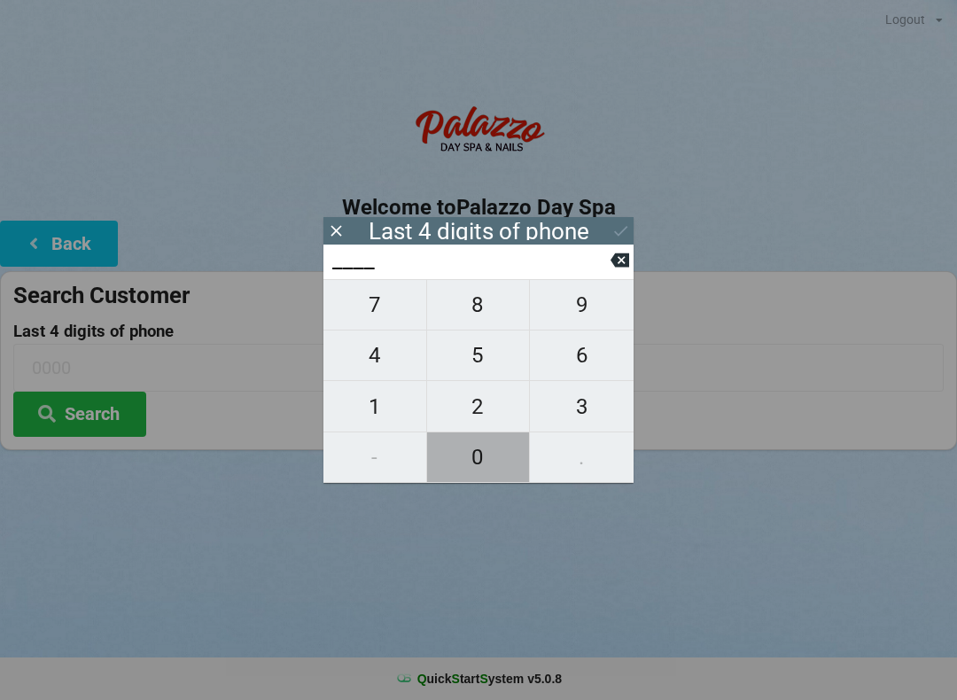
click at [477, 441] on span "0" at bounding box center [478, 456] width 103 height 37
type input "0___"
click at [625, 269] on icon at bounding box center [619, 260] width 19 height 19
type input "____"
click at [626, 261] on icon at bounding box center [619, 260] width 19 height 14
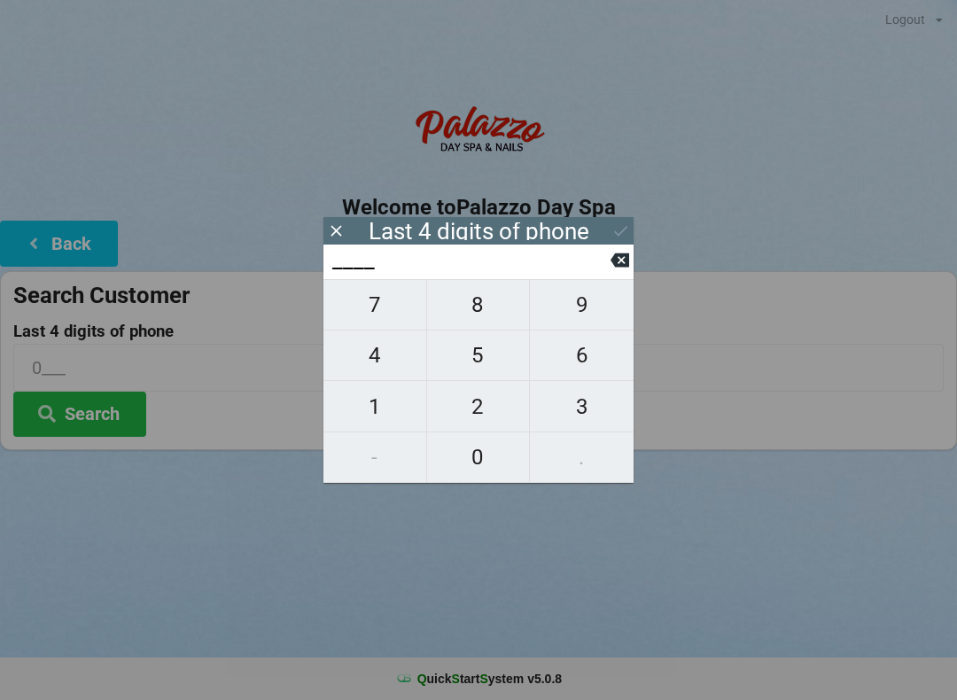
click at [626, 262] on icon at bounding box center [619, 260] width 19 height 14
click at [579, 407] on span "3" at bounding box center [582, 406] width 104 height 37
type input "3___"
click at [376, 367] on span "4" at bounding box center [374, 355] width 103 height 37
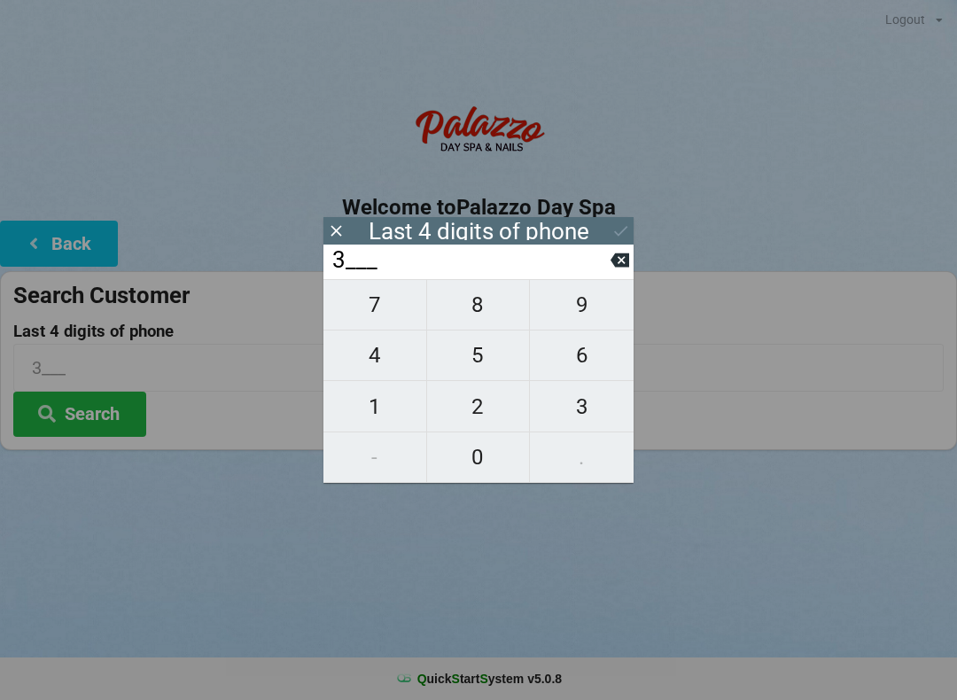
type input "34__"
click at [487, 366] on span "5" at bounding box center [478, 355] width 103 height 37
type input "345_"
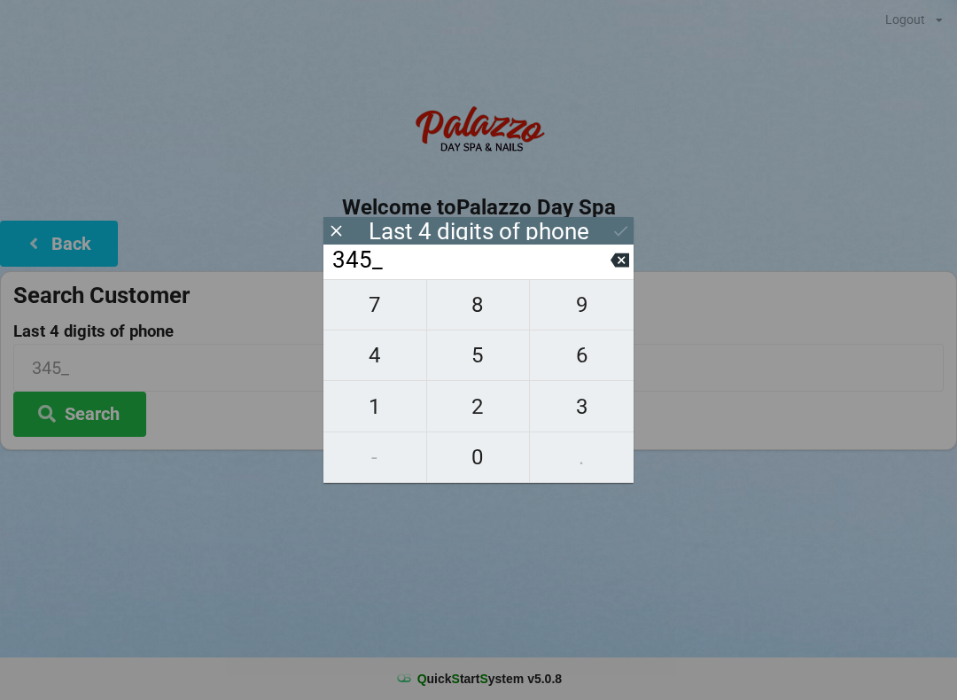
click at [491, 403] on span "2" at bounding box center [478, 406] width 103 height 37
type input "3452"
click at [120, 414] on button "Search" at bounding box center [79, 414] width 133 height 45
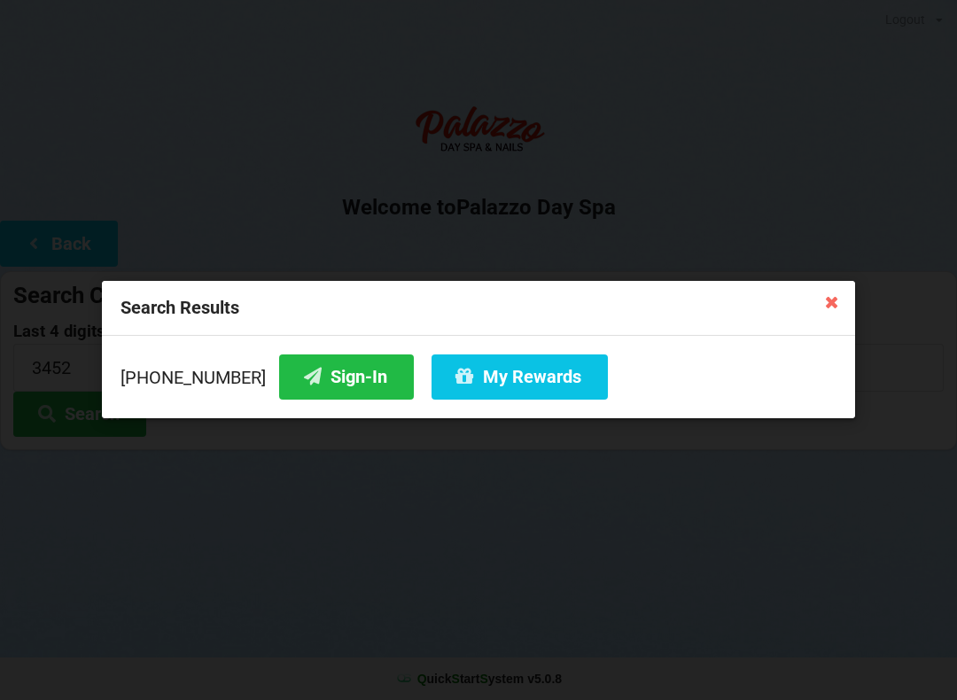
click at [838, 308] on icon at bounding box center [832, 301] width 28 height 28
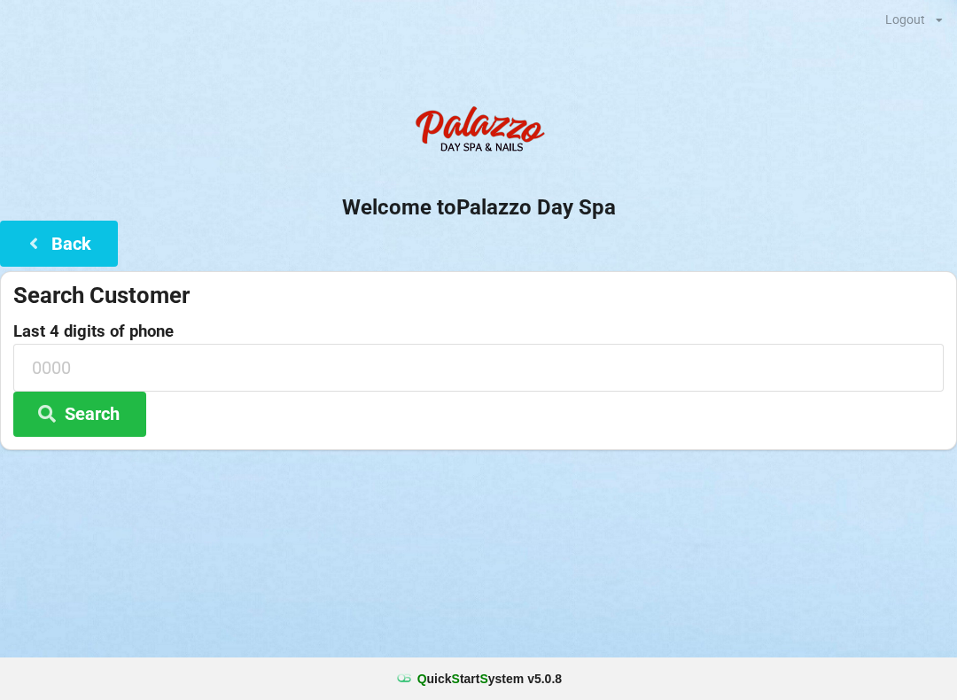
click at [75, 221] on button "Back" at bounding box center [59, 243] width 118 height 45
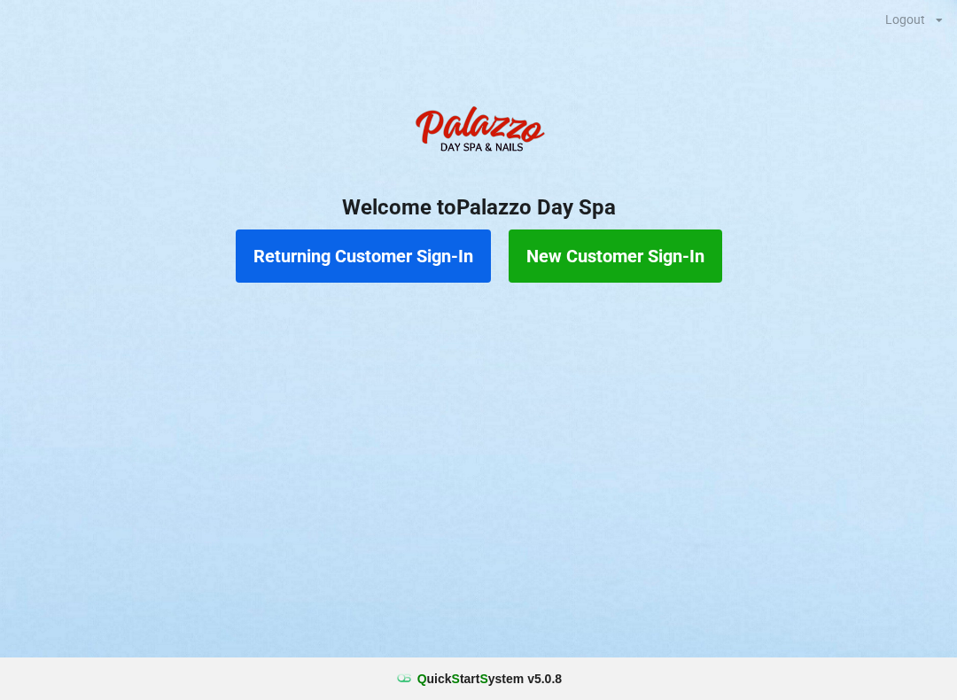
click at [648, 256] on button "New Customer Sign-In" at bounding box center [614, 255] width 213 height 53
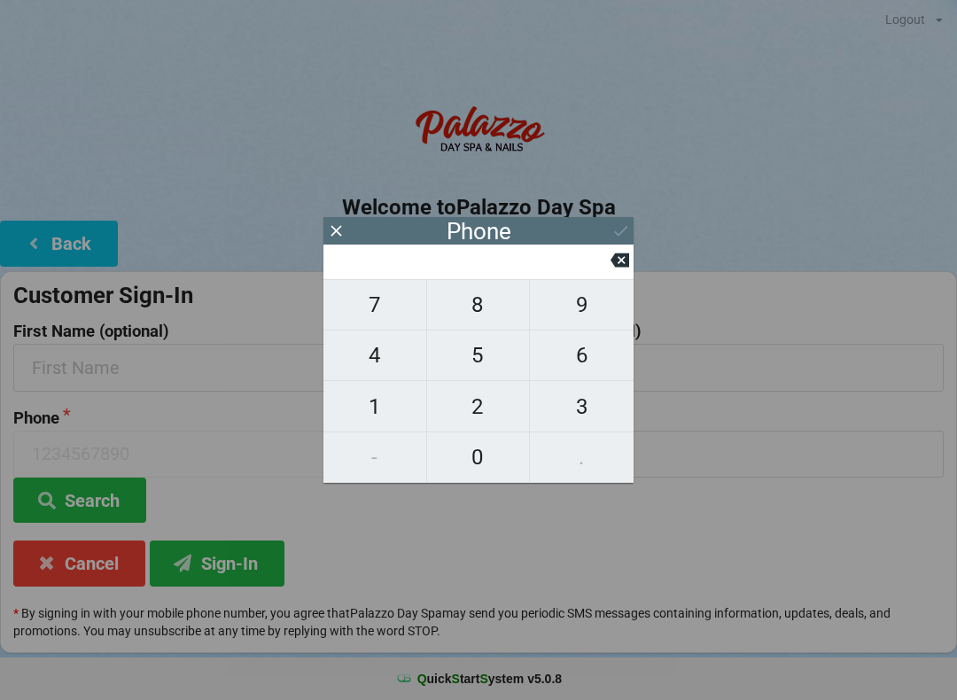
click at [491, 357] on span "5" at bounding box center [478, 355] width 103 height 37
type input "5"
click at [591, 404] on span "3" at bounding box center [582, 406] width 104 height 37
type input "53"
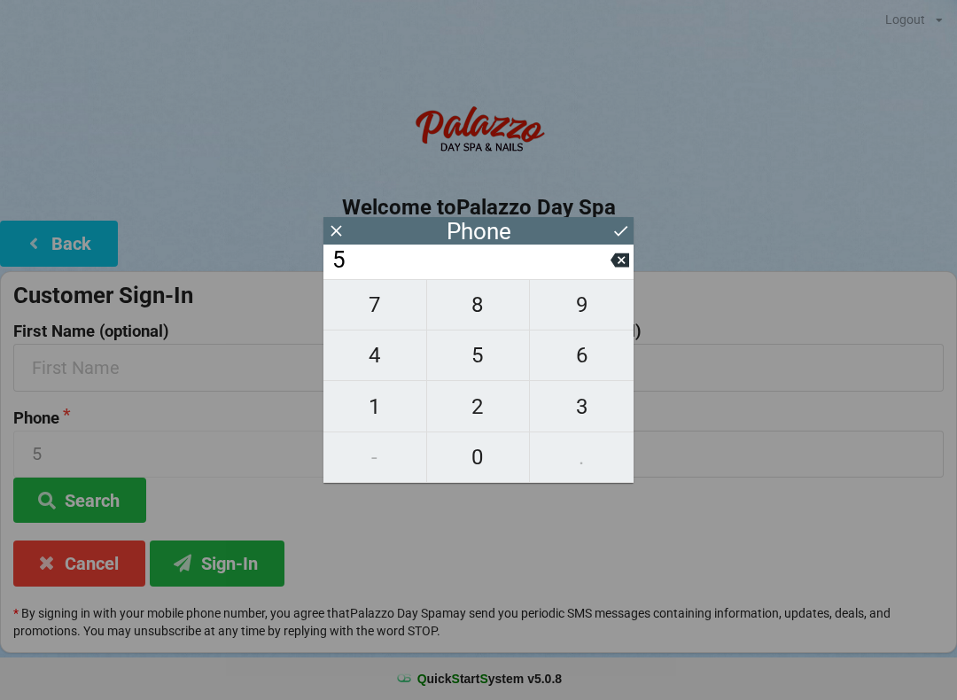
type input "53"
click at [485, 446] on span "0" at bounding box center [478, 456] width 103 height 37
type input "530"
click at [602, 405] on span "3" at bounding box center [582, 406] width 104 height 37
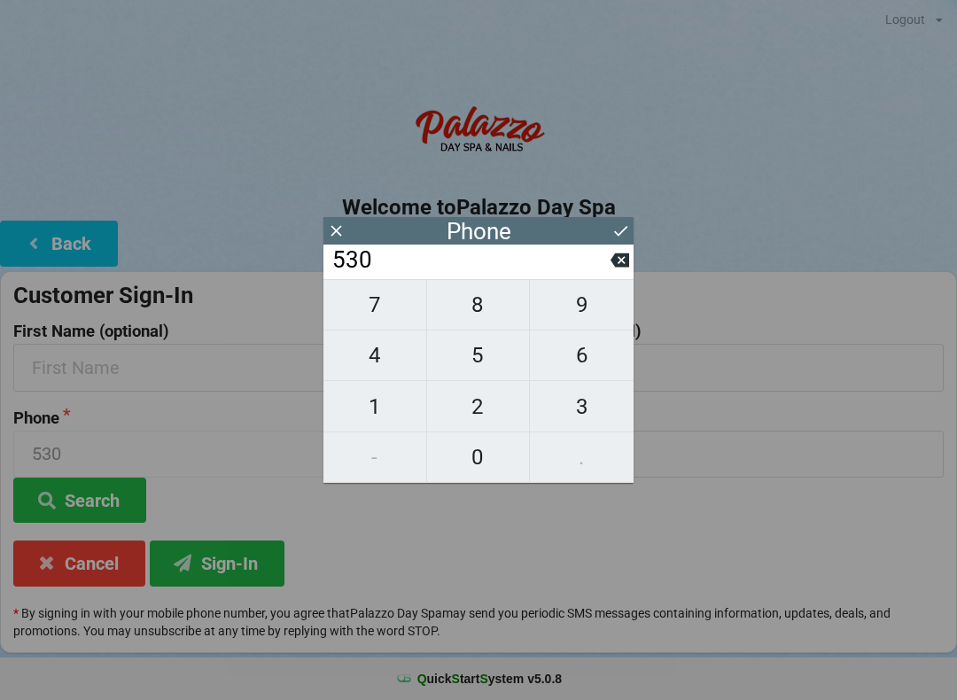
type input "5303"
click at [381, 301] on span "7" at bounding box center [374, 304] width 103 height 37
type input "53037"
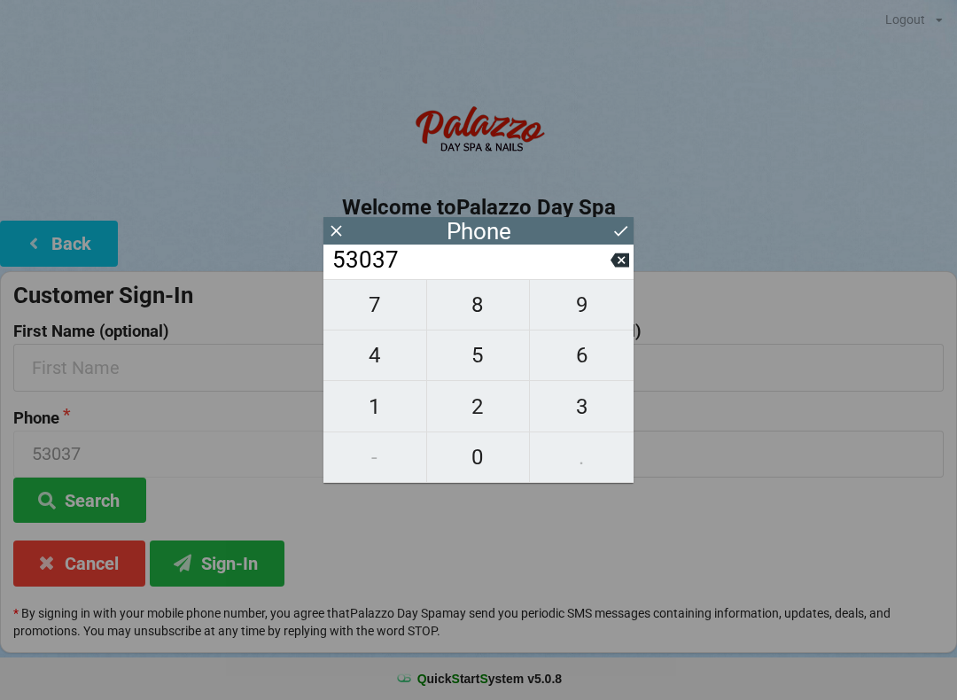
click at [625, 266] on icon at bounding box center [619, 260] width 19 height 14
click at [391, 415] on span "1" at bounding box center [374, 406] width 103 height 37
type input "53031"
click at [492, 456] on span "0" at bounding box center [478, 456] width 103 height 37
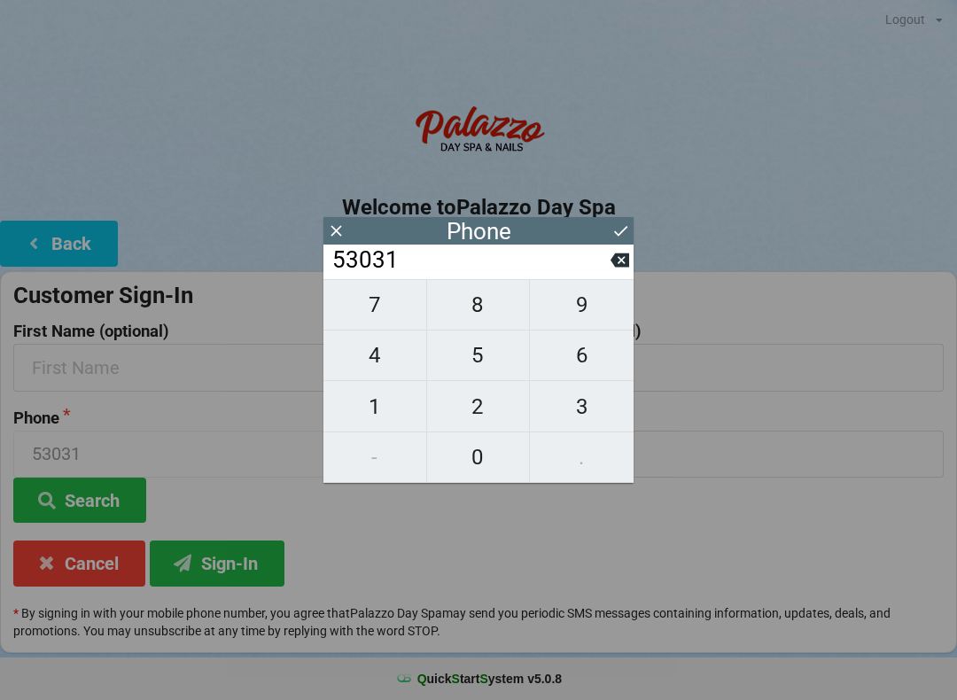
type input "530310"
click at [587, 365] on span "6" at bounding box center [582, 355] width 104 height 37
type input "5303106"
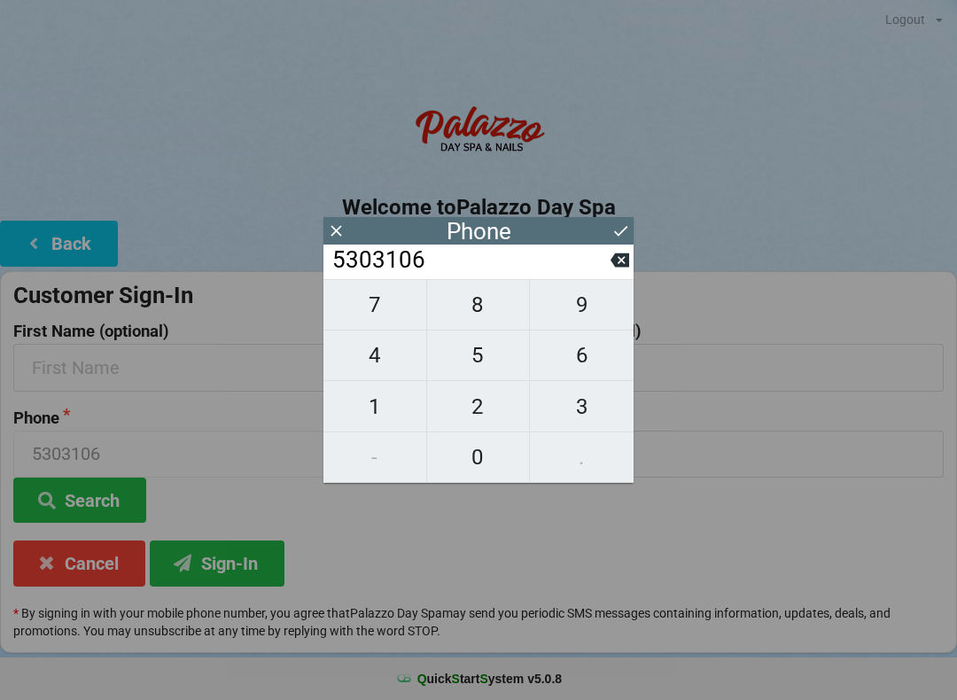
click at [490, 355] on span "5" at bounding box center [478, 355] width 103 height 37
type input "53031065"
click at [487, 360] on span "5" at bounding box center [478, 355] width 103 height 37
type input "530310655"
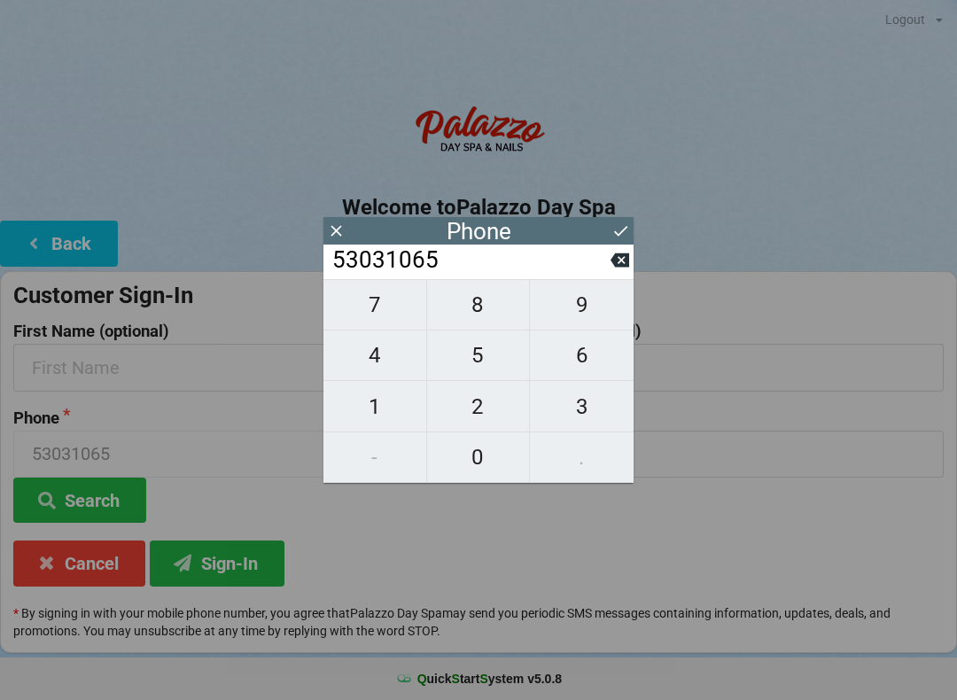
type input "530310655"
click at [494, 317] on span "8" at bounding box center [478, 304] width 103 height 37
type input "5303106558"
click at [608, 242] on div "Phone" at bounding box center [478, 230] width 310 height 27
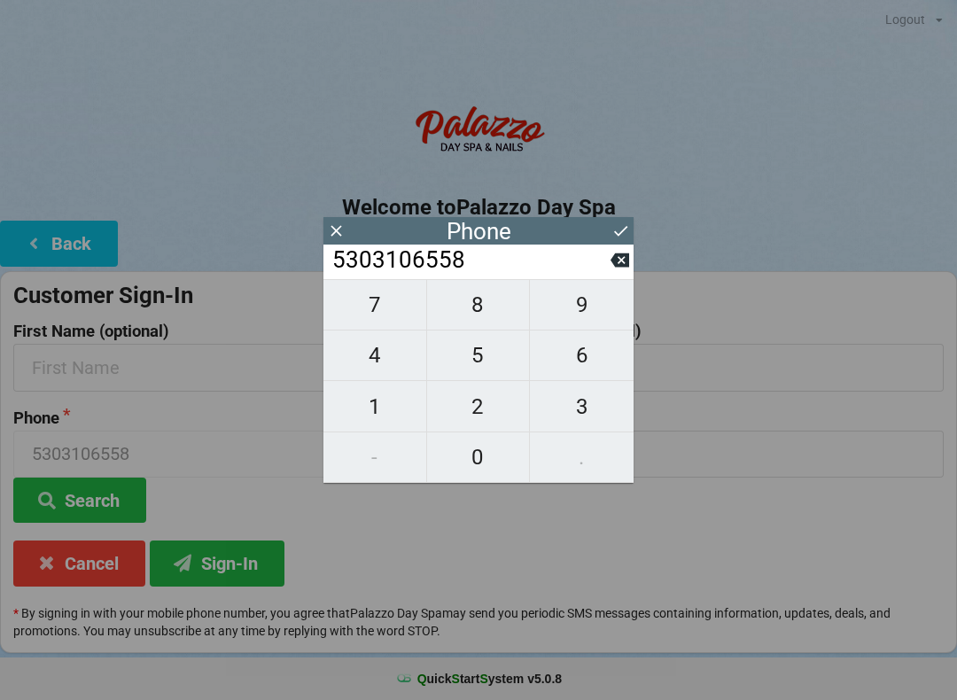
click at [625, 229] on icon at bounding box center [620, 230] width 19 height 19
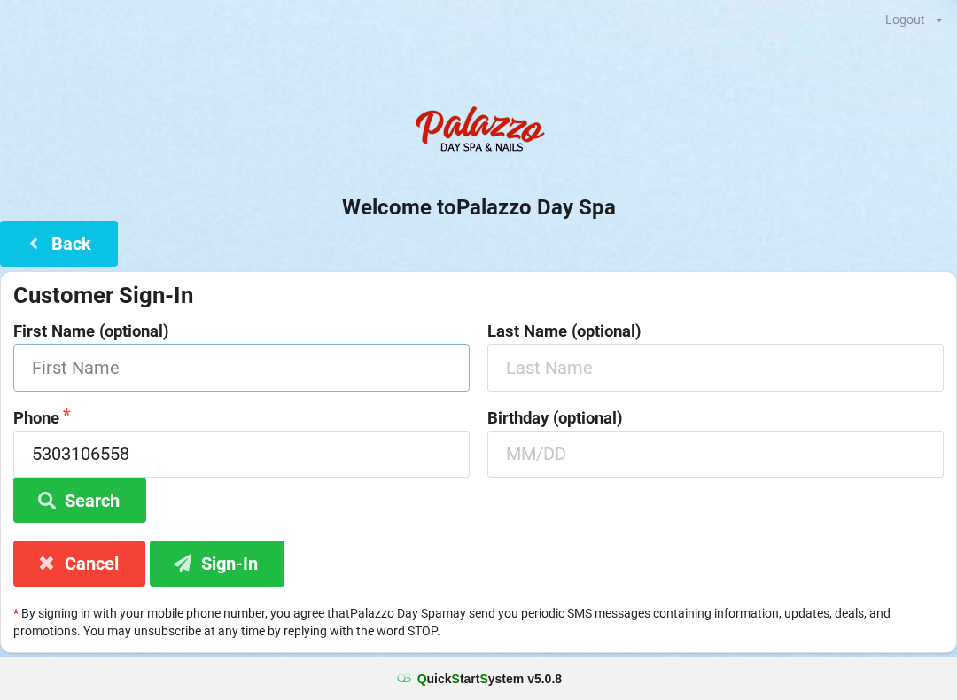
click at [226, 372] on input "text" at bounding box center [241, 367] width 456 height 47
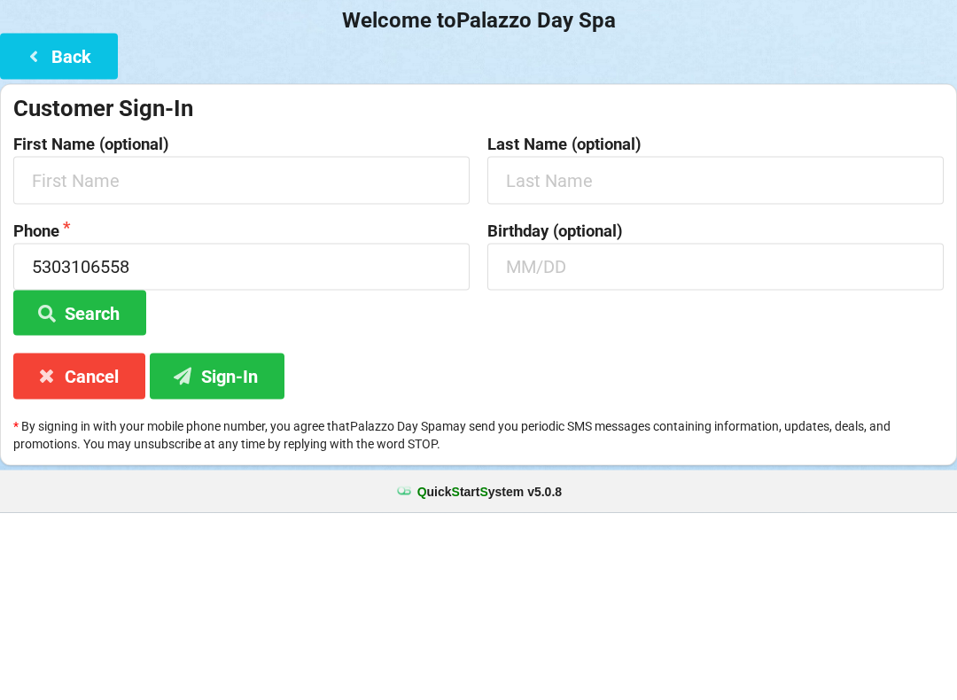
click at [126, 477] on button "Search" at bounding box center [79, 499] width 133 height 45
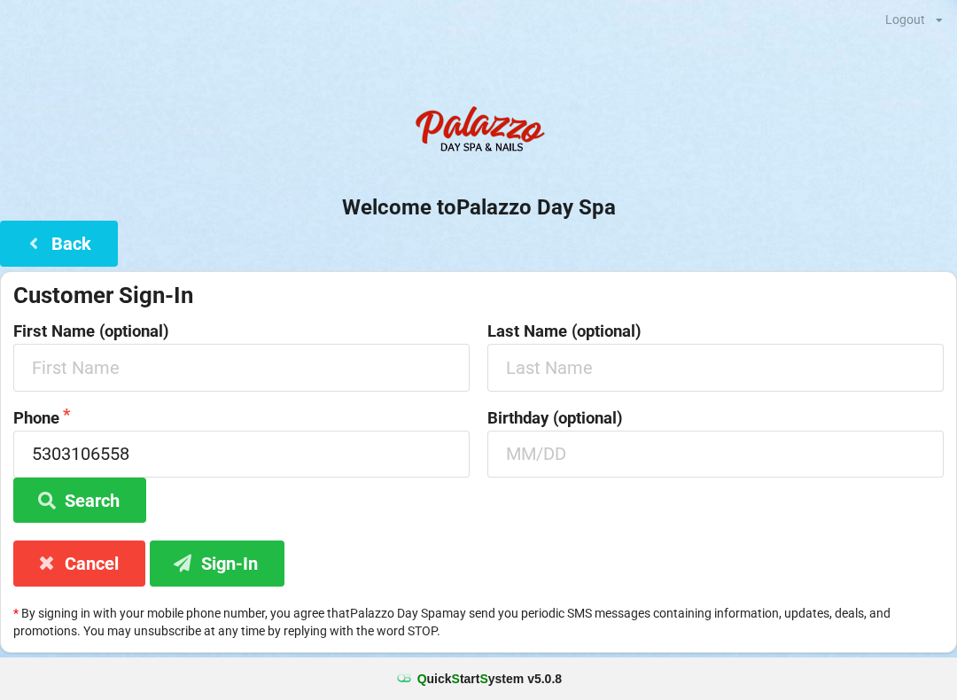
click at [234, 555] on button "Sign-In" at bounding box center [217, 562] width 135 height 45
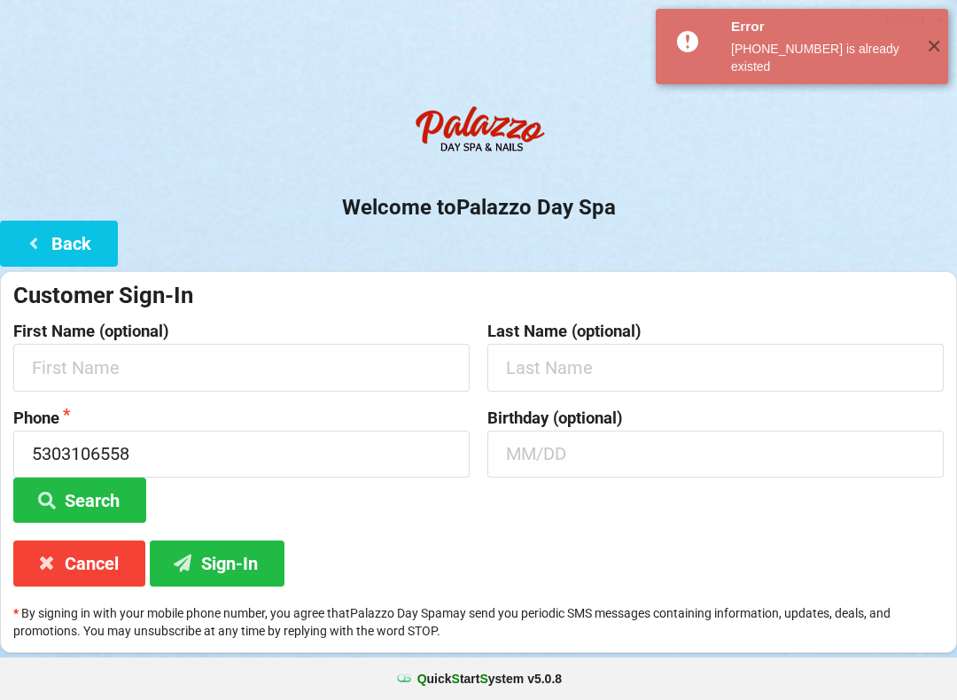
click at [101, 493] on button "Search" at bounding box center [79, 499] width 133 height 45
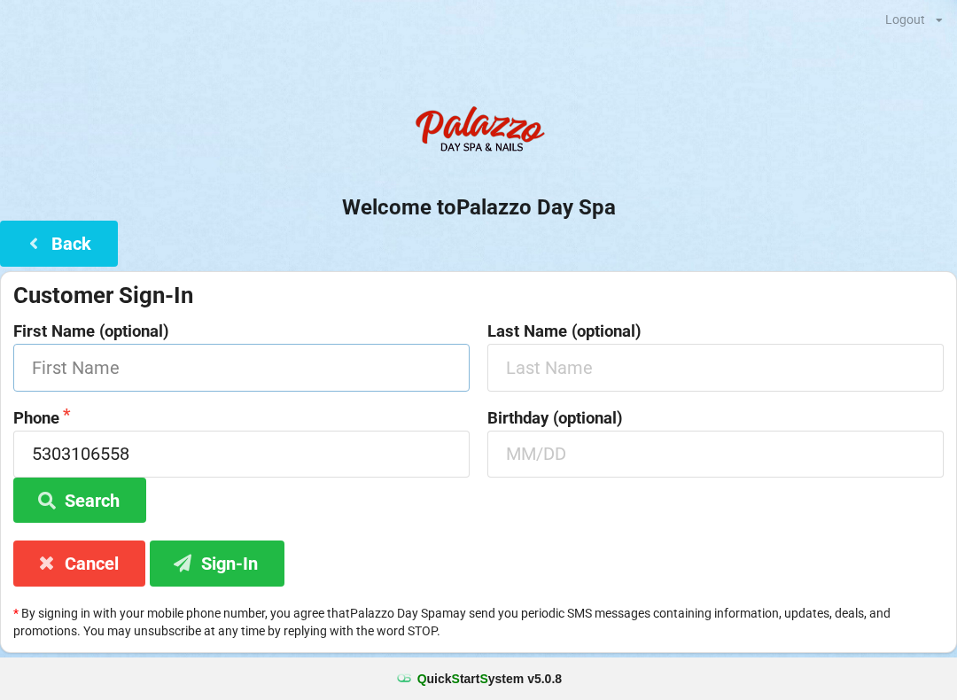
click at [241, 361] on input "text" at bounding box center [241, 367] width 456 height 47
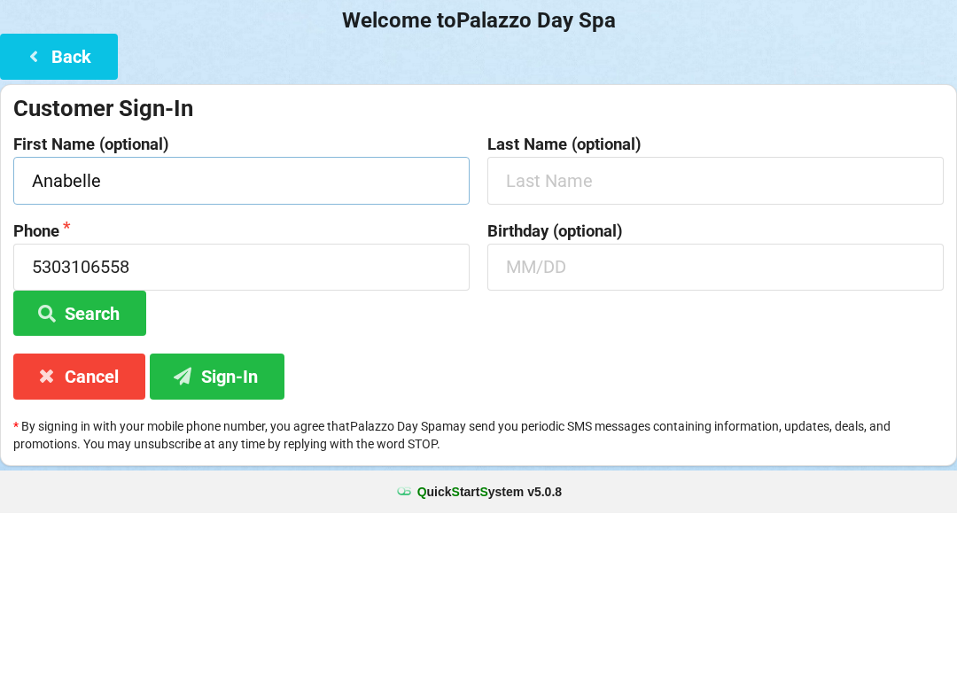
type input "Anabelle"
click at [606, 344] on input "text" at bounding box center [715, 367] width 456 height 47
type input "Tan"
click at [117, 477] on button "Search" at bounding box center [79, 499] width 133 height 45
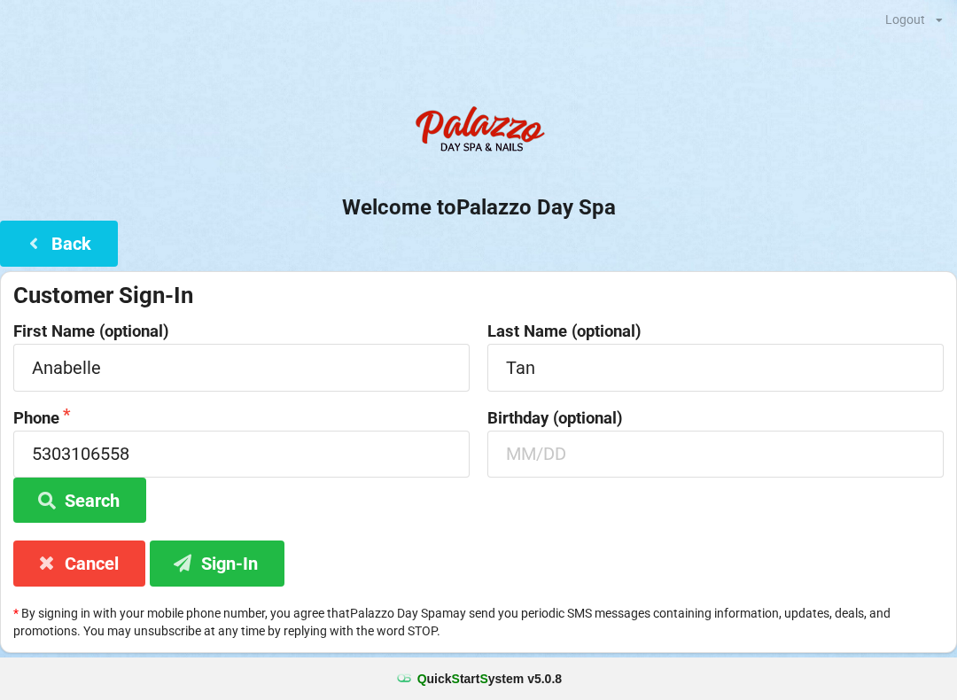
click at [95, 238] on button "Back" at bounding box center [59, 243] width 118 height 45
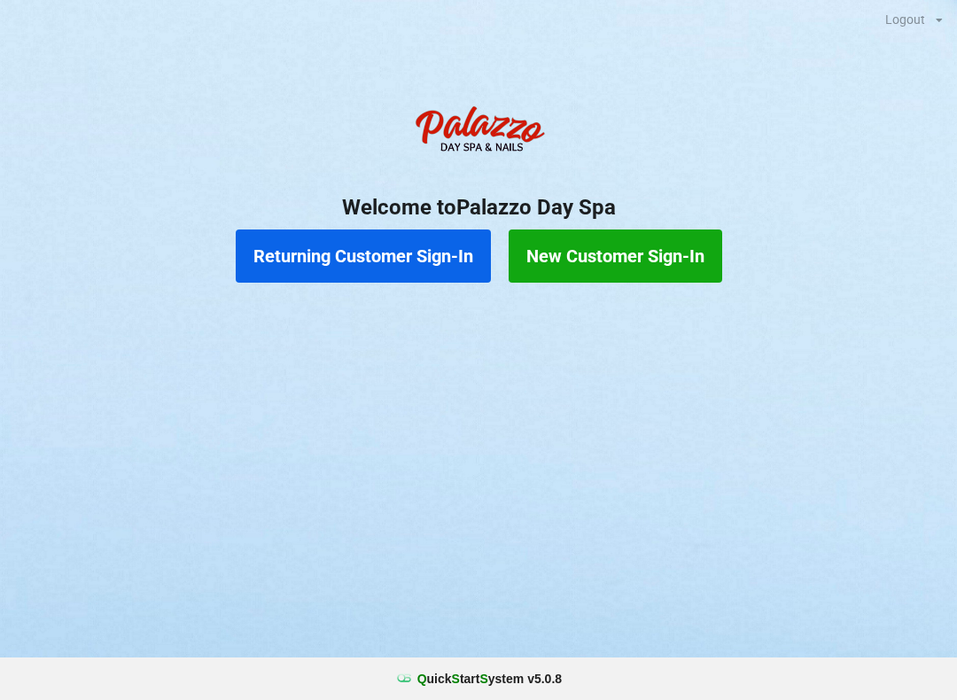
click at [428, 264] on button "Returning Customer Sign-In" at bounding box center [363, 255] width 255 height 53
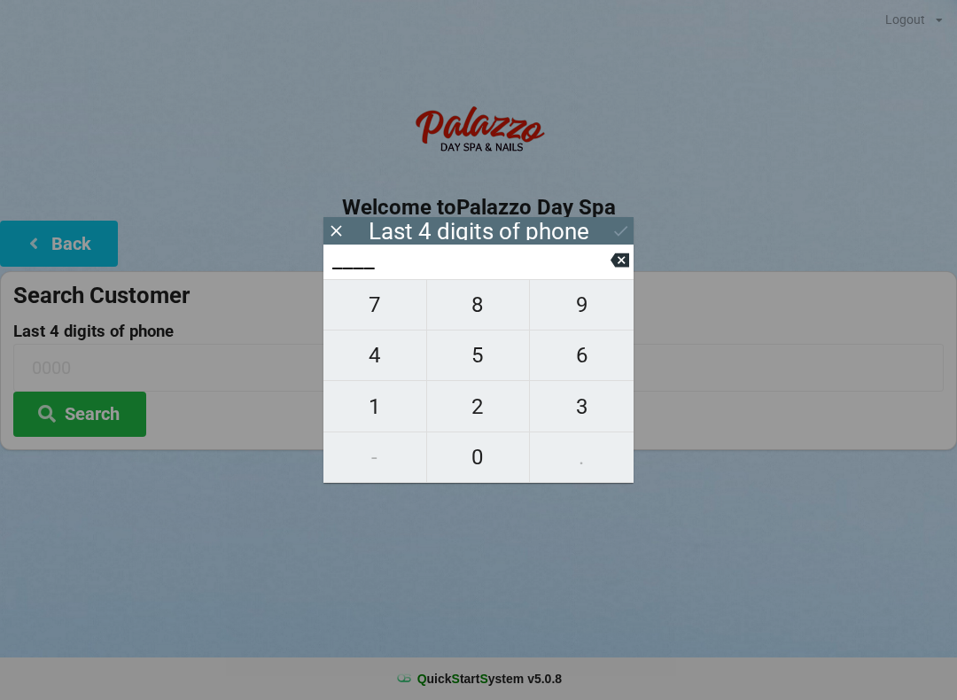
click at [588, 365] on span "6" at bounding box center [582, 355] width 104 height 37
type input "6___"
click at [486, 353] on span "5" at bounding box center [478, 355] width 103 height 37
type input "65__"
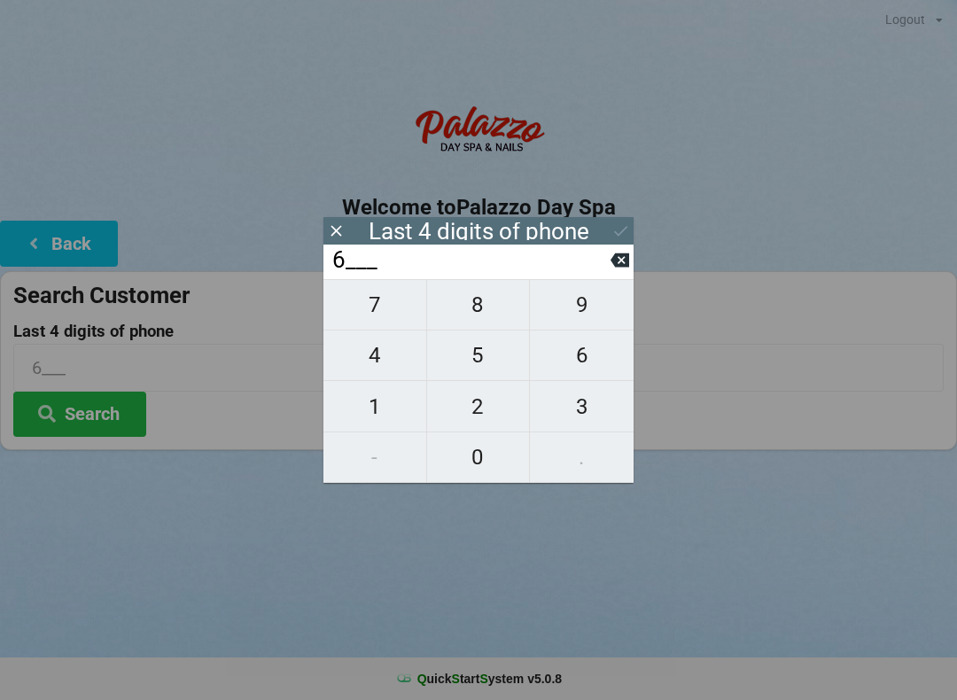
type input "65__"
click at [478, 355] on span "5" at bounding box center [478, 355] width 103 height 37
type input "655_"
click at [485, 313] on span "8" at bounding box center [478, 304] width 103 height 37
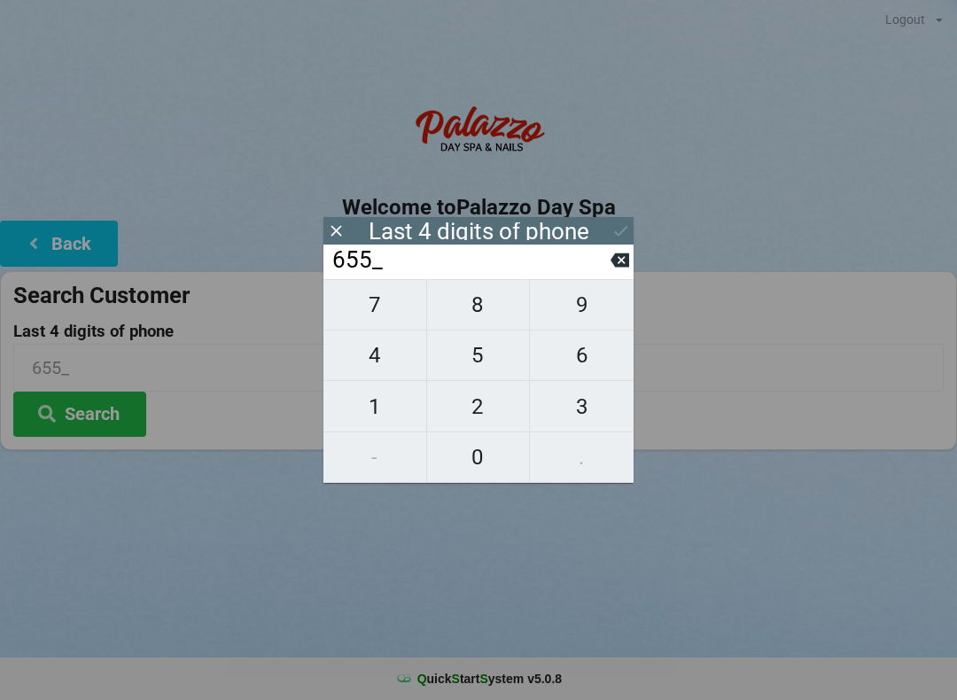
type input "6558"
click at [620, 236] on icon at bounding box center [620, 230] width 19 height 19
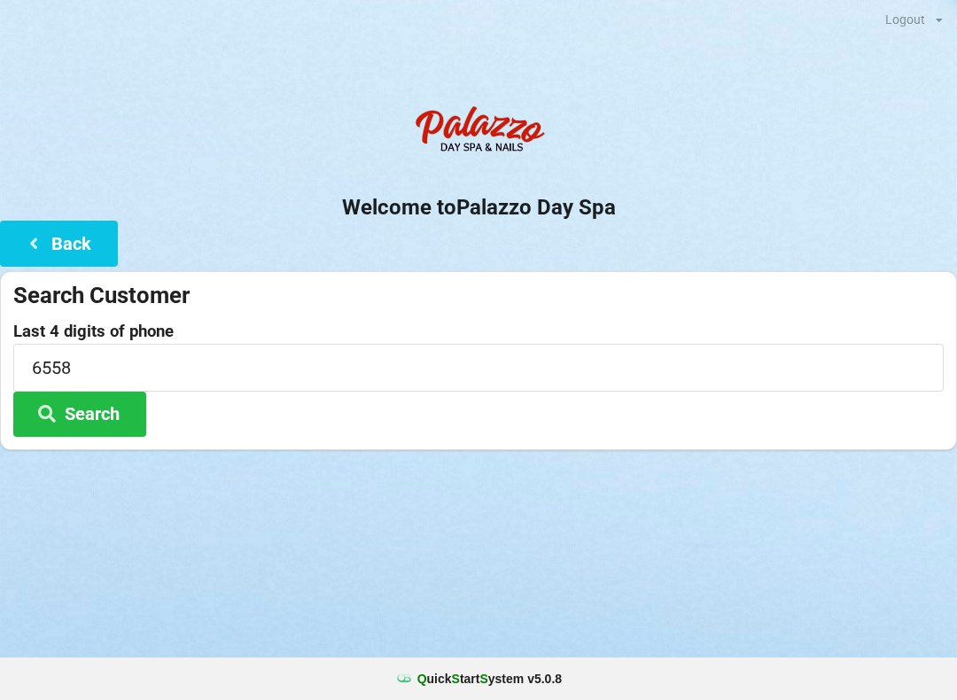
click at [126, 407] on button "Search" at bounding box center [79, 414] width 133 height 45
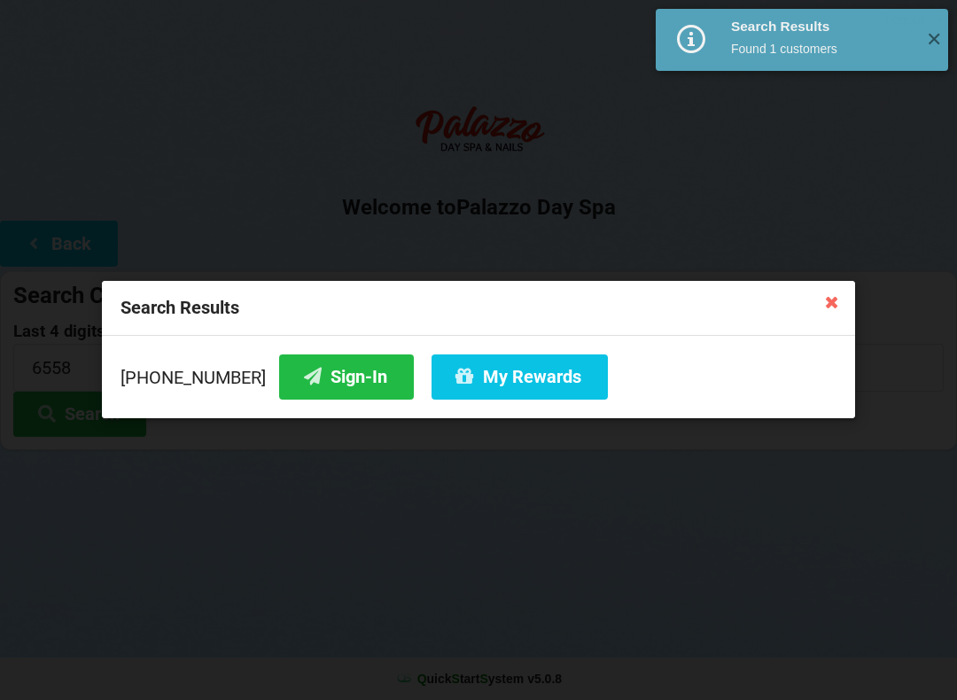
click at [520, 375] on button "My Rewards" at bounding box center [519, 376] width 176 height 45
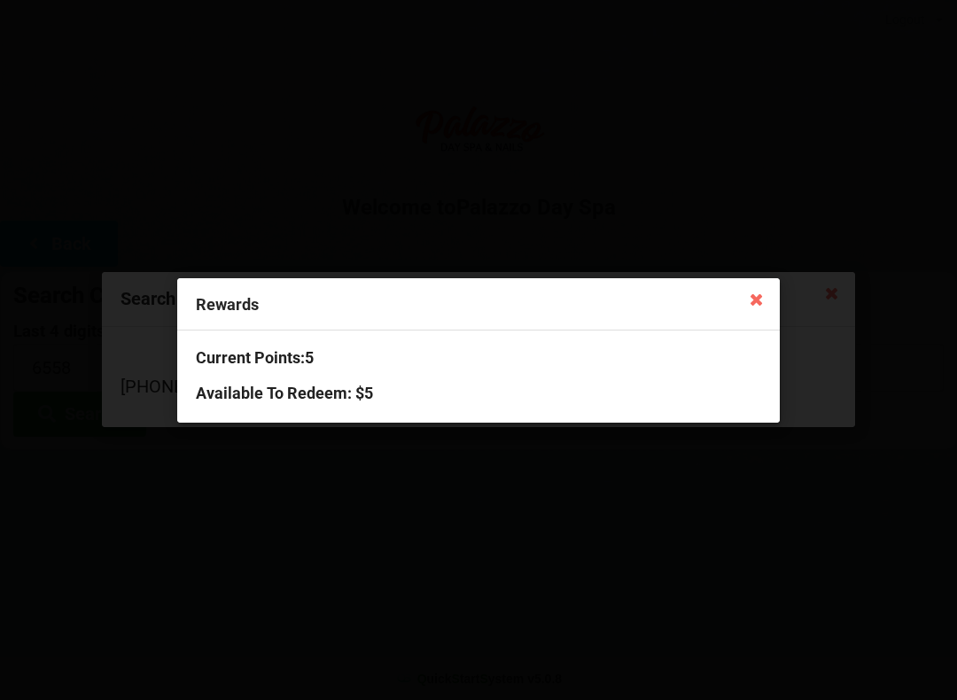
click at [770, 291] on icon at bounding box center [756, 298] width 28 height 28
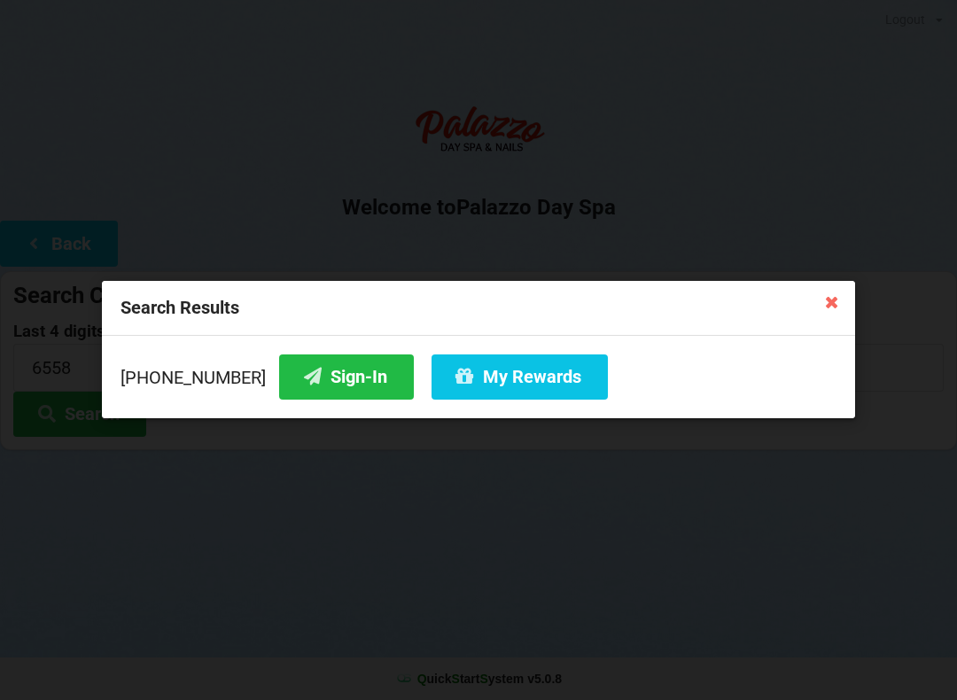
click at [828, 315] on icon at bounding box center [832, 301] width 28 height 28
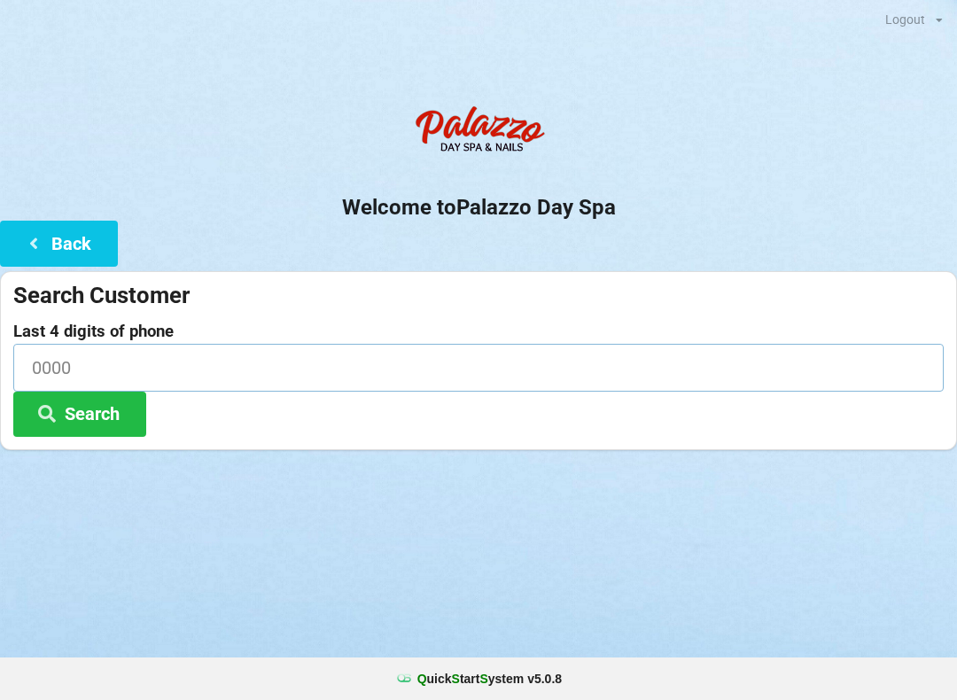
click at [271, 361] on input at bounding box center [478, 367] width 930 height 47
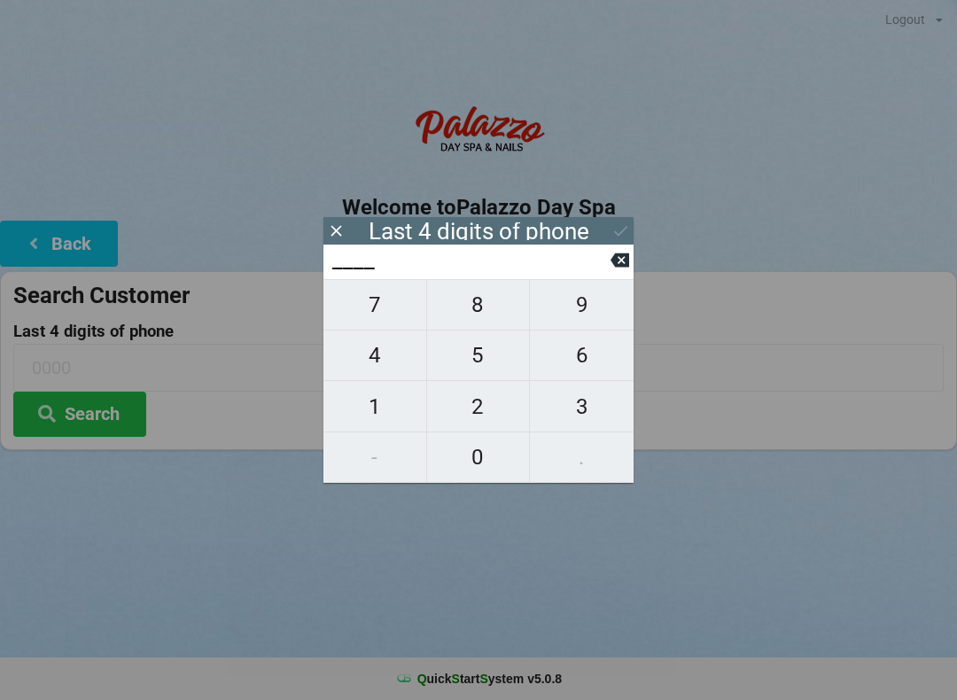
click at [388, 369] on span "4" at bounding box center [374, 355] width 103 height 37
type input "4___"
click at [377, 366] on span "4" at bounding box center [374, 355] width 103 height 37
type input "44__"
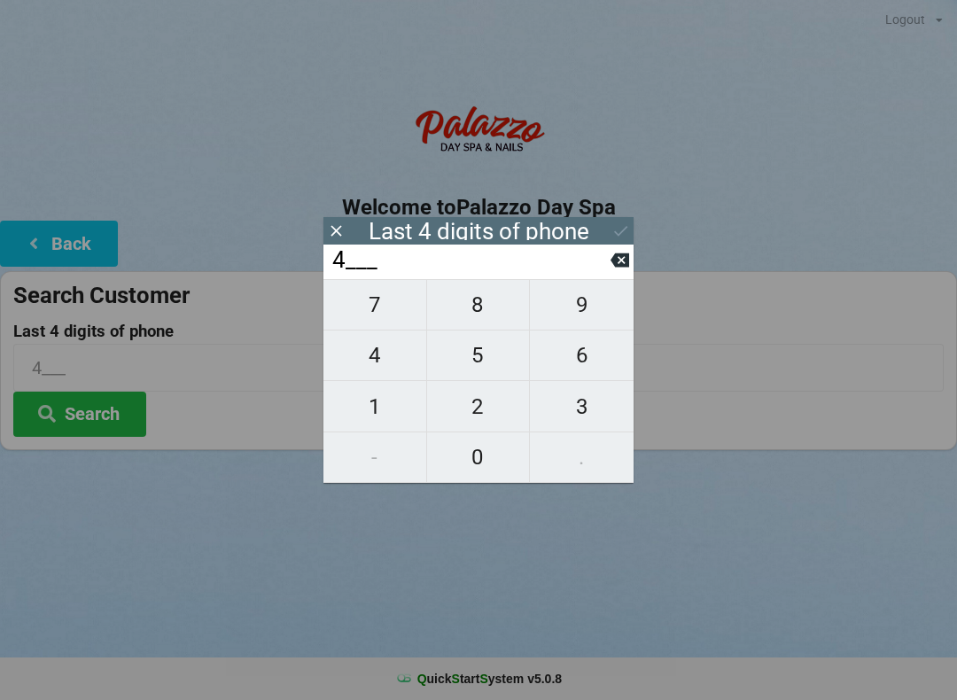
type input "44__"
click at [578, 409] on span "3" at bounding box center [582, 406] width 104 height 37
type input "443_"
click at [610, 272] on button at bounding box center [619, 260] width 19 height 24
type input "44__"
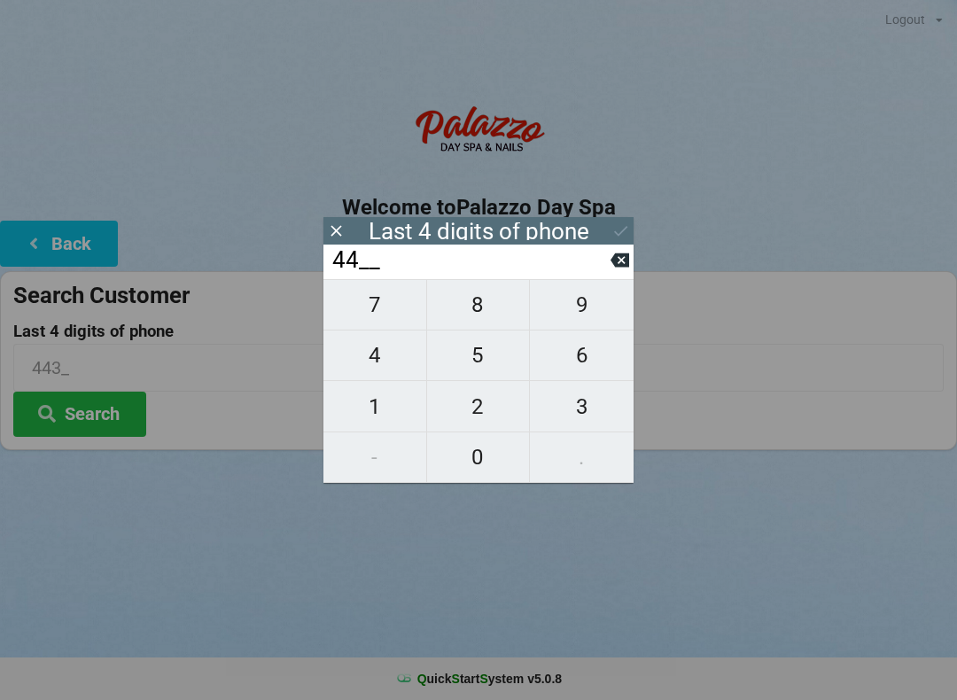
click at [381, 374] on span "4" at bounding box center [374, 355] width 103 height 37
type input "444_"
click at [577, 413] on span "3" at bounding box center [582, 406] width 104 height 37
type input "4443"
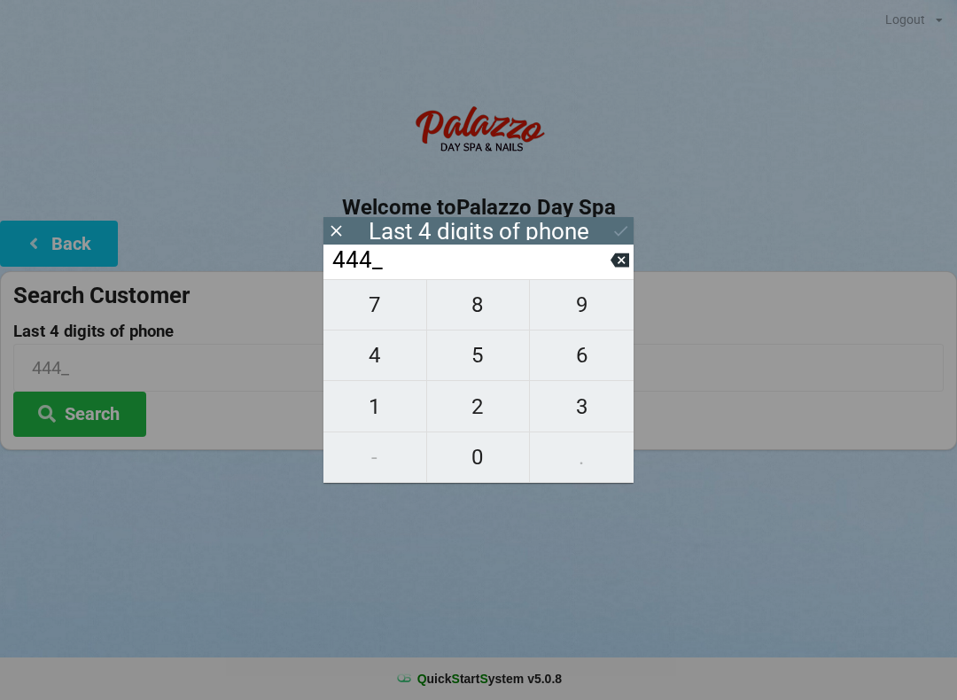
type input "4443"
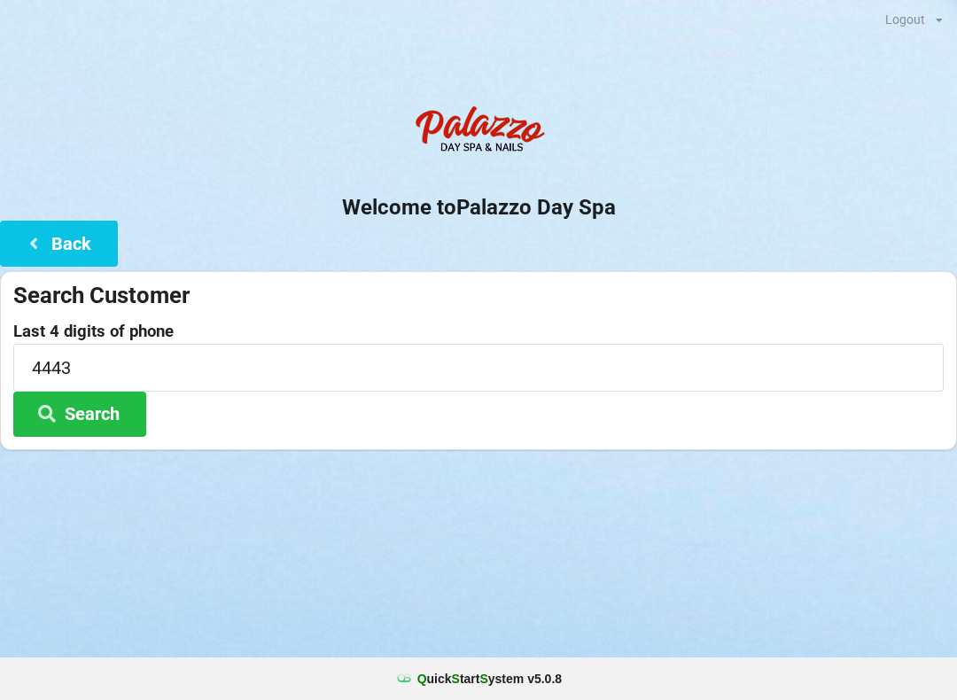
click at [92, 375] on input "4443" at bounding box center [478, 367] width 930 height 47
click at [617, 521] on div "Logout Logout Sign-In Welcome to Palazzo Day Spa Back Search Customer Last 4 di…" at bounding box center [478, 350] width 957 height 700
click at [96, 392] on button "Search" at bounding box center [79, 414] width 133 height 45
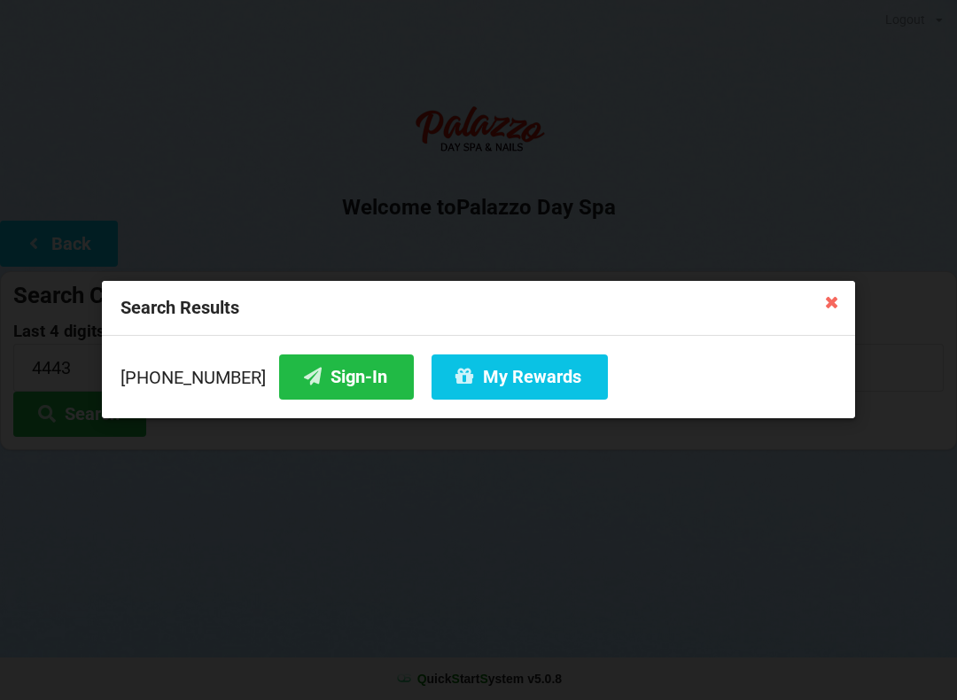
click at [303, 372] on button "Sign-In" at bounding box center [346, 376] width 135 height 45
